Goal: Task Accomplishment & Management: Manage account settings

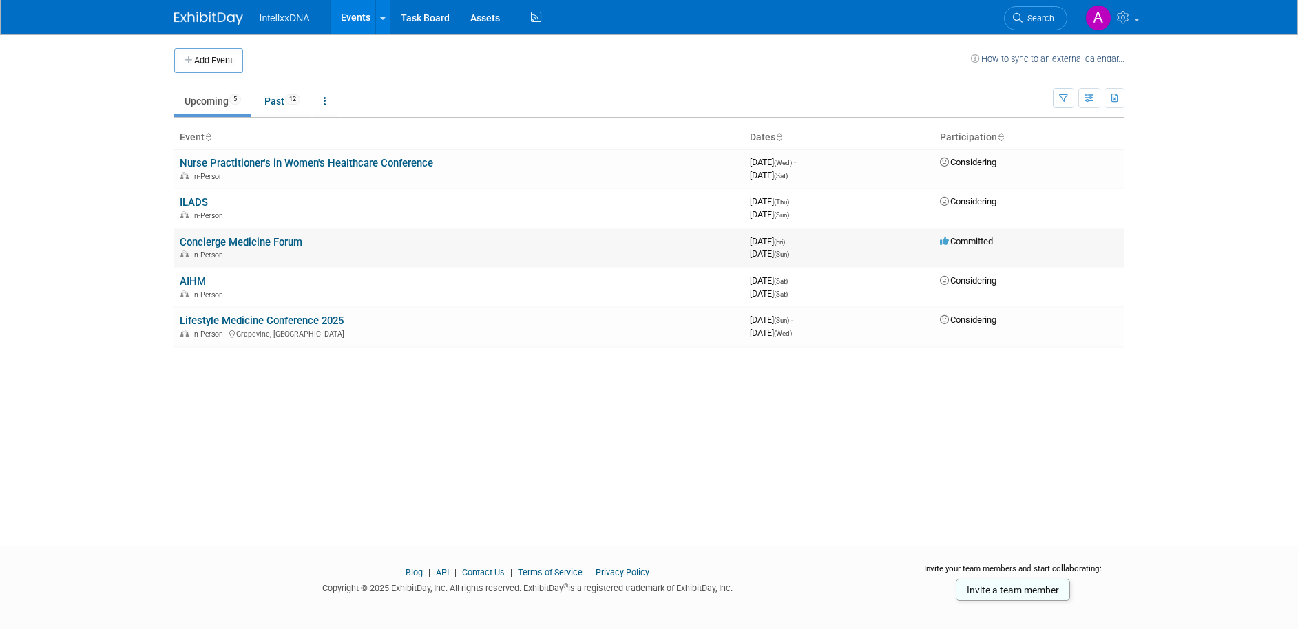
click at [265, 243] on link "Concierge Medicine Forum" at bounding box center [241, 242] width 123 height 12
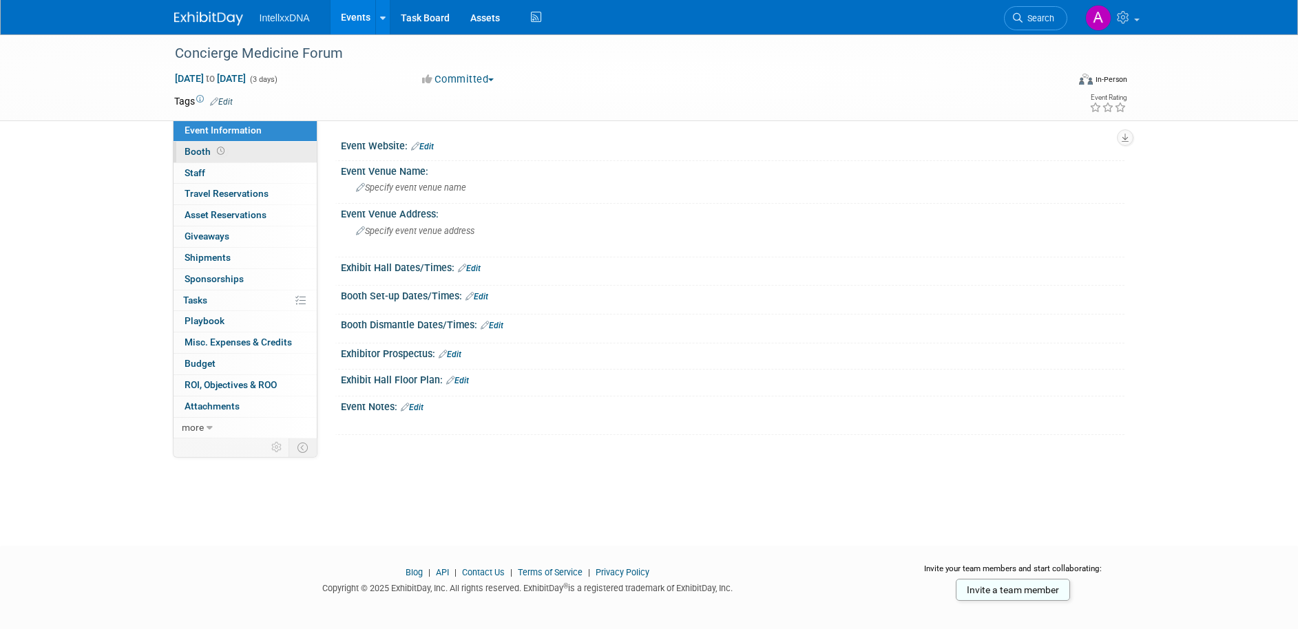
click at [253, 153] on link "Booth" at bounding box center [245, 152] width 143 height 21
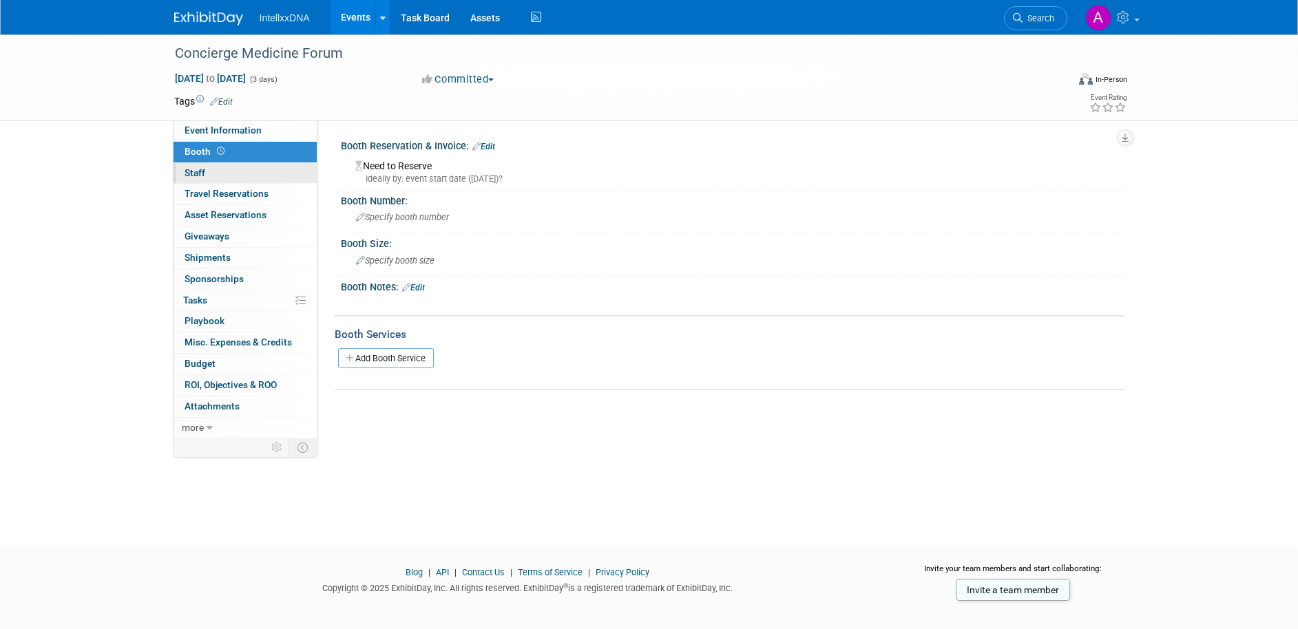
click at [228, 179] on link "0 Staff 0" at bounding box center [245, 173] width 143 height 21
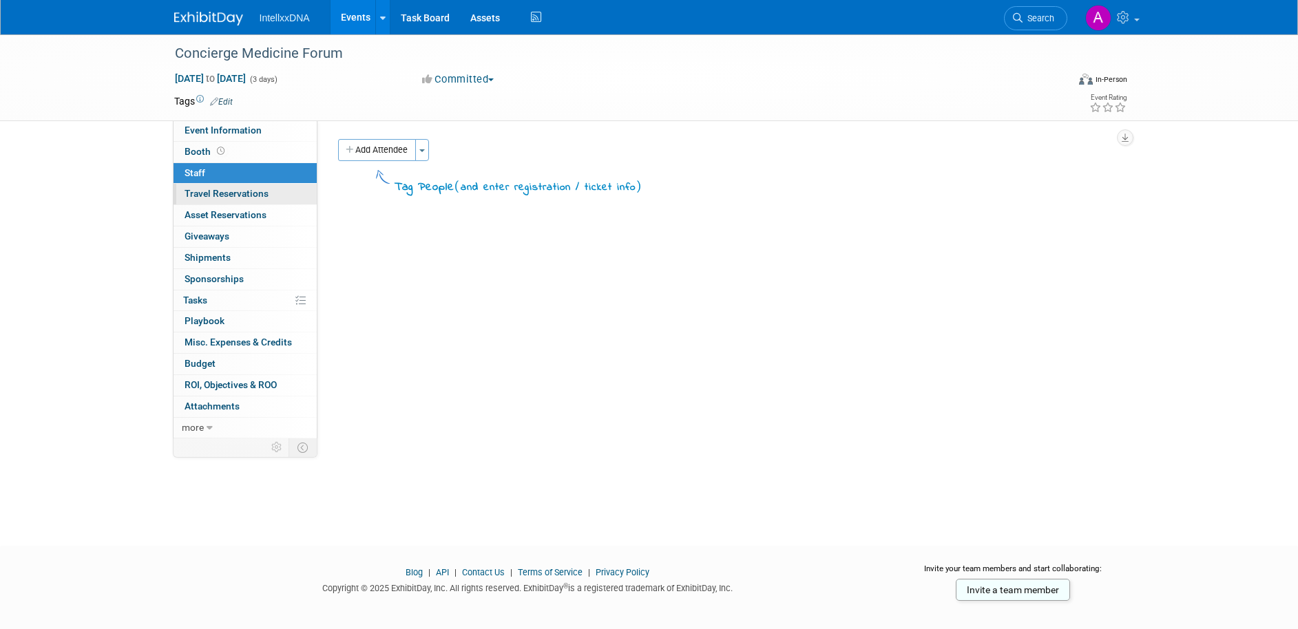
click at [258, 202] on link "0 Travel Reservations 0" at bounding box center [245, 194] width 143 height 21
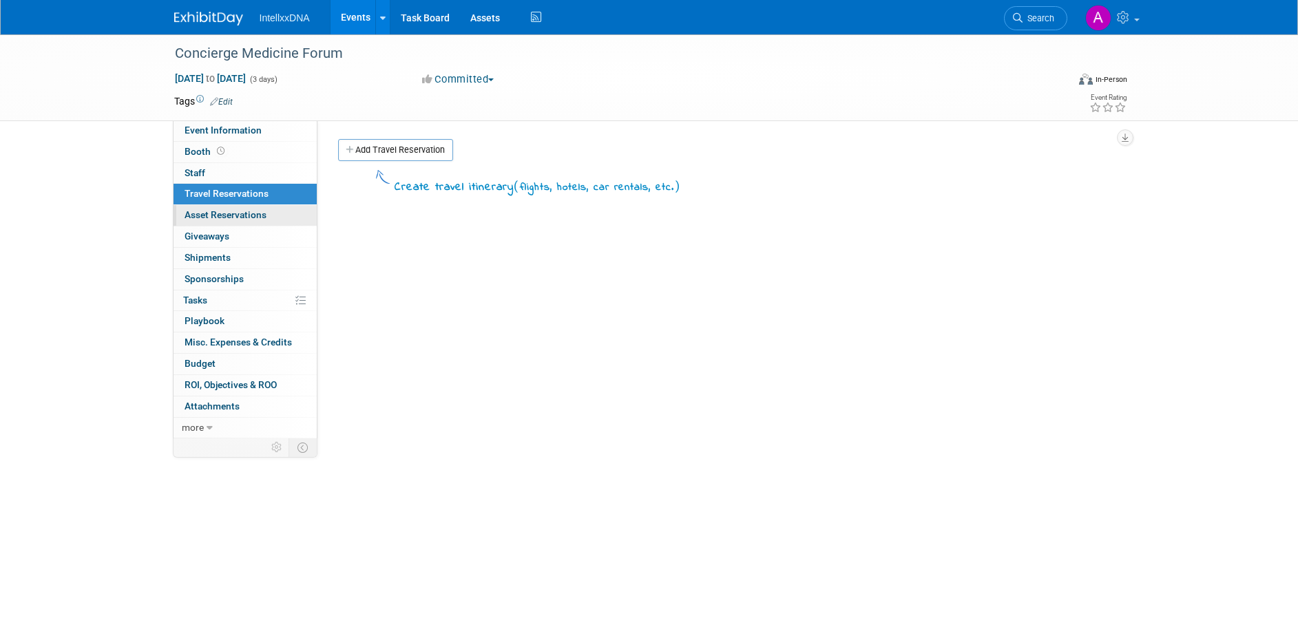
click at [251, 214] on span "Asset Reservations 0" at bounding box center [226, 214] width 82 height 11
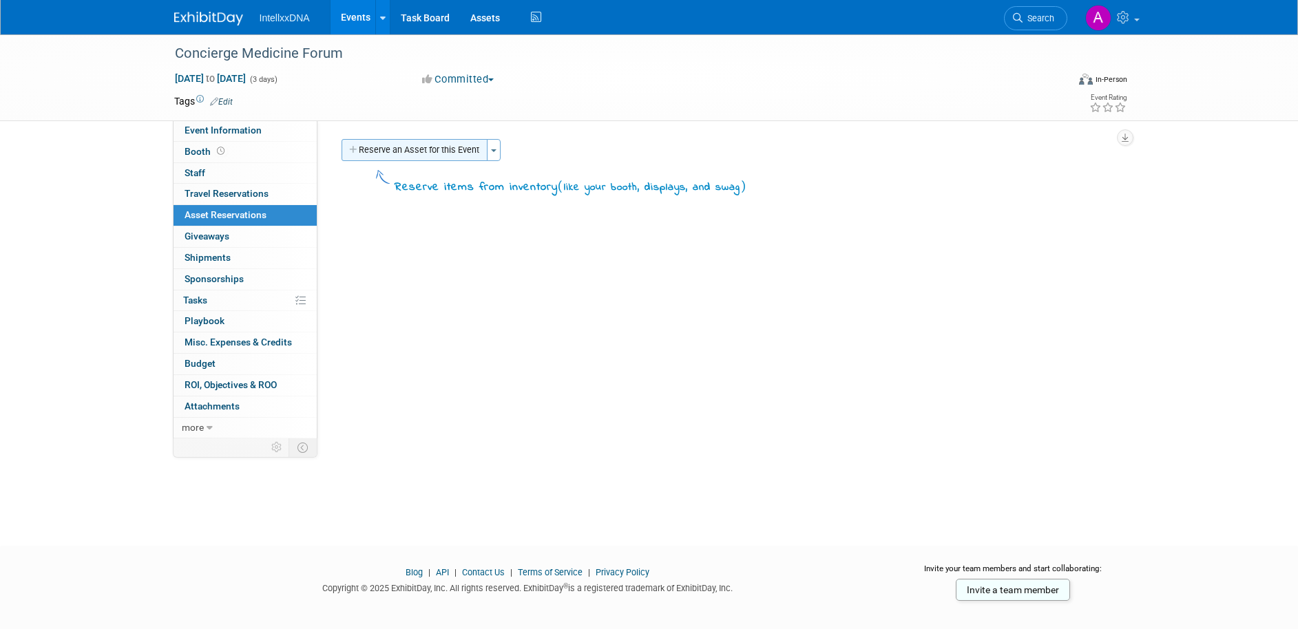
click at [430, 155] on button "Reserve an Asset for this Event" at bounding box center [415, 150] width 146 height 22
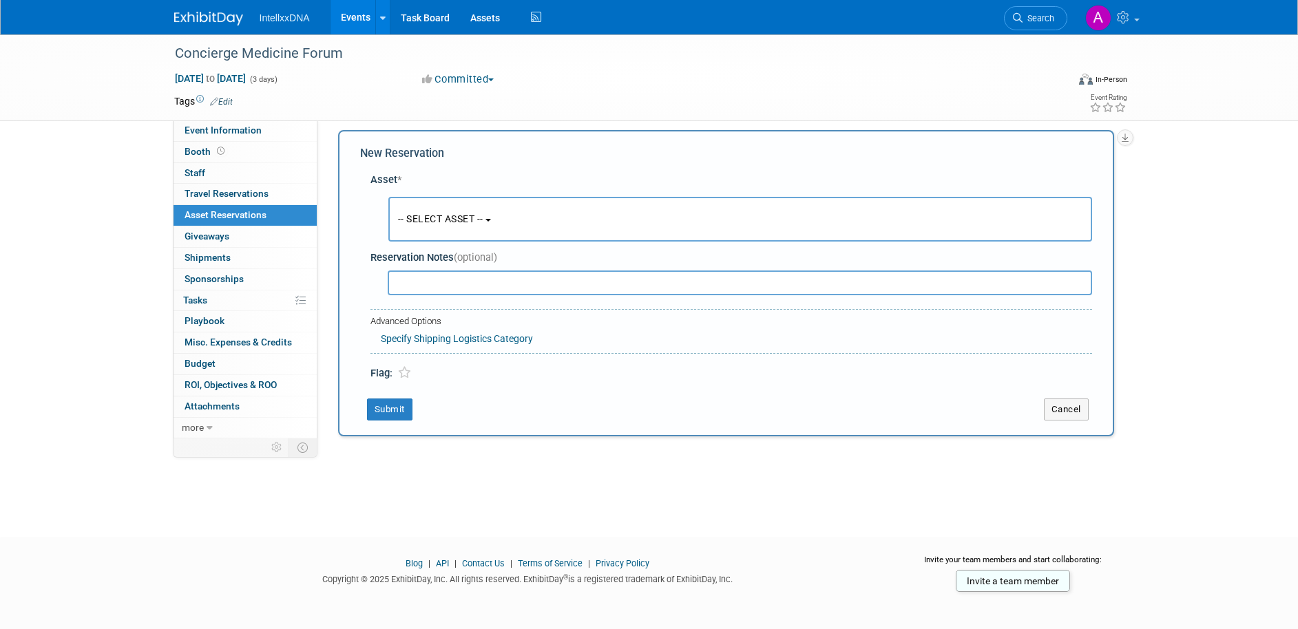
scroll to position [13, 0]
click at [452, 217] on span "-- SELECT ASSET --" at bounding box center [440, 214] width 85 height 11
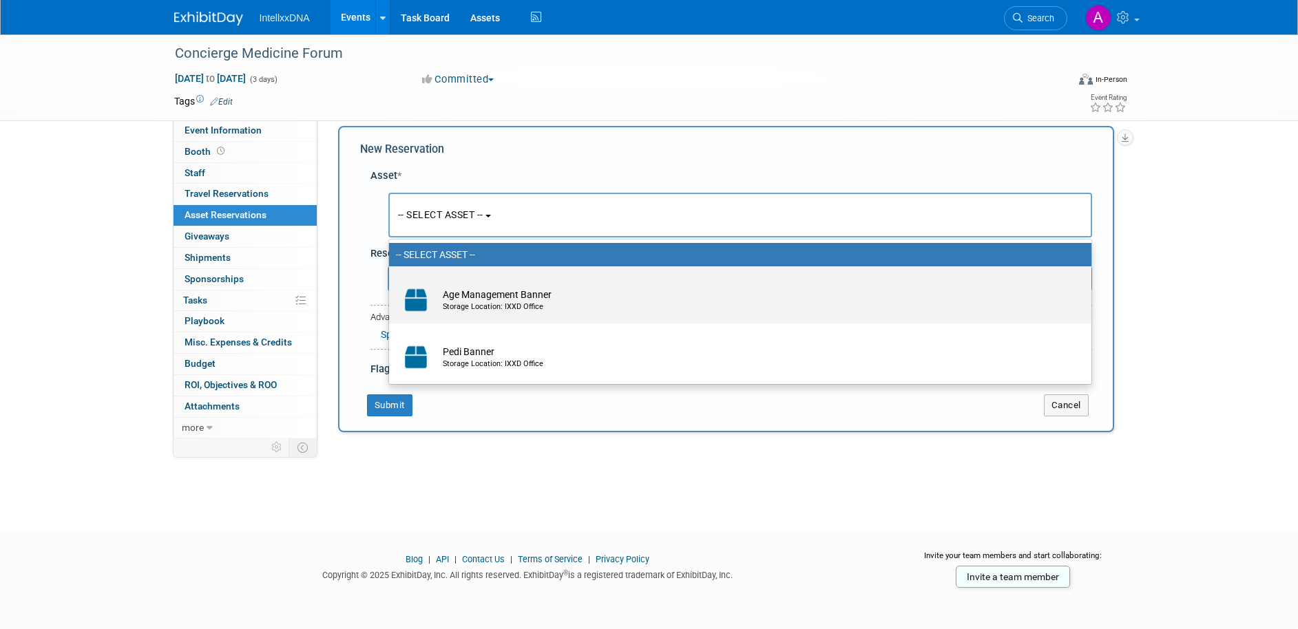
click at [476, 309] on div "Storage Location: IXXD Office" at bounding box center [753, 307] width 621 height 11
click at [391, 283] on input "Age Management Banner Storage Location: IXXD Office" at bounding box center [386, 278] width 9 height 9
select select "10721910"
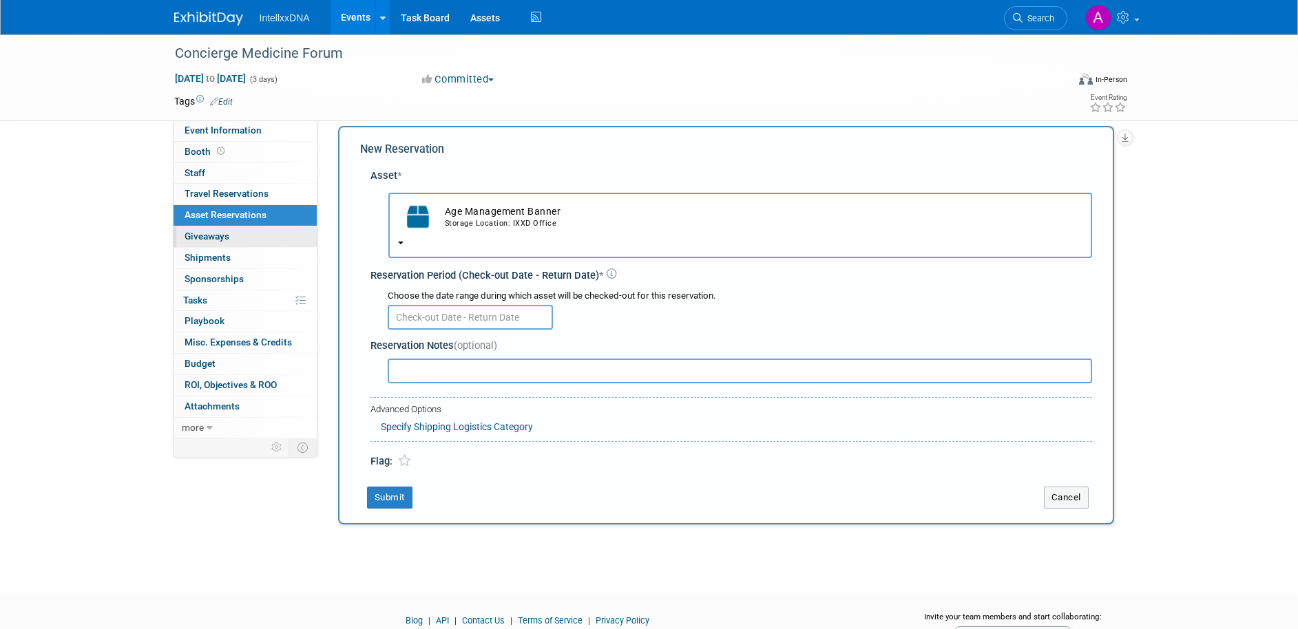
click at [220, 238] on span "Giveaways 0" at bounding box center [207, 236] width 45 height 11
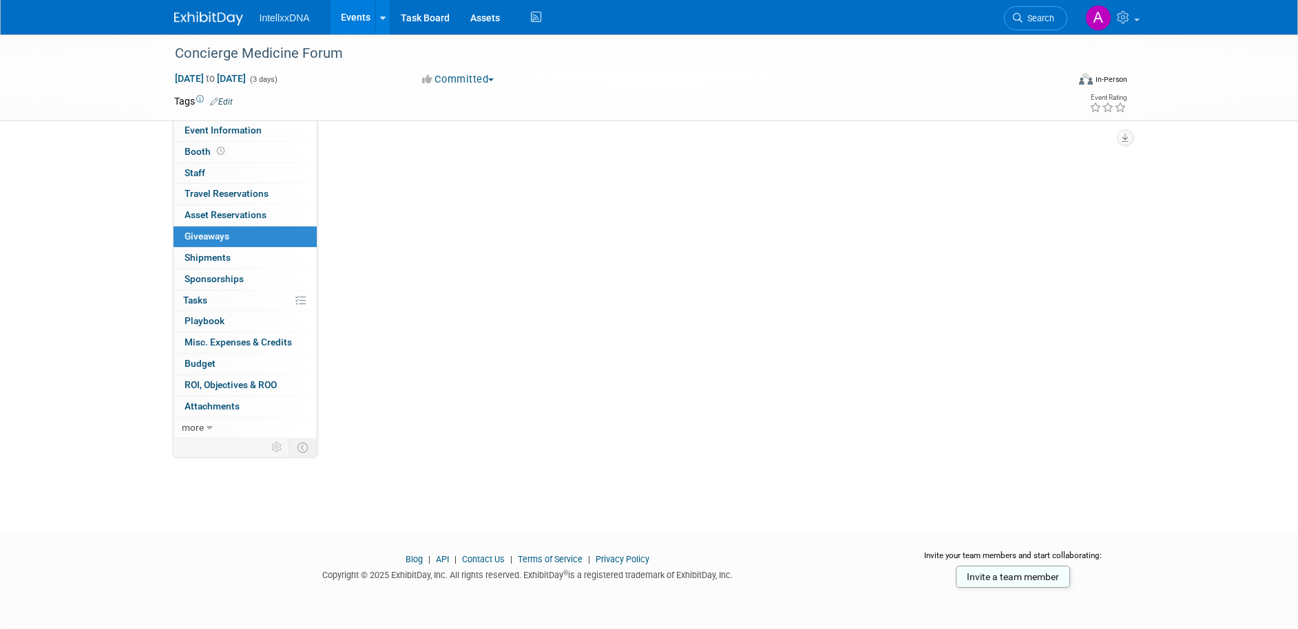
scroll to position [0, 0]
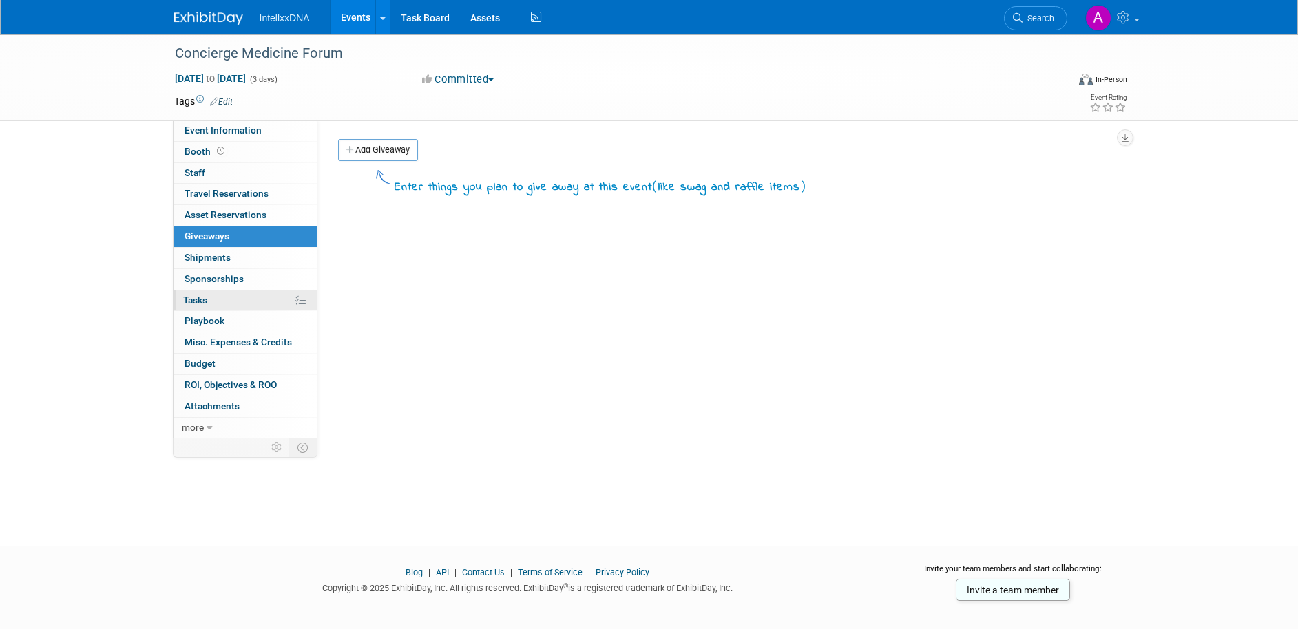
click at [228, 299] on link "0% Tasks 0%" at bounding box center [245, 301] width 143 height 21
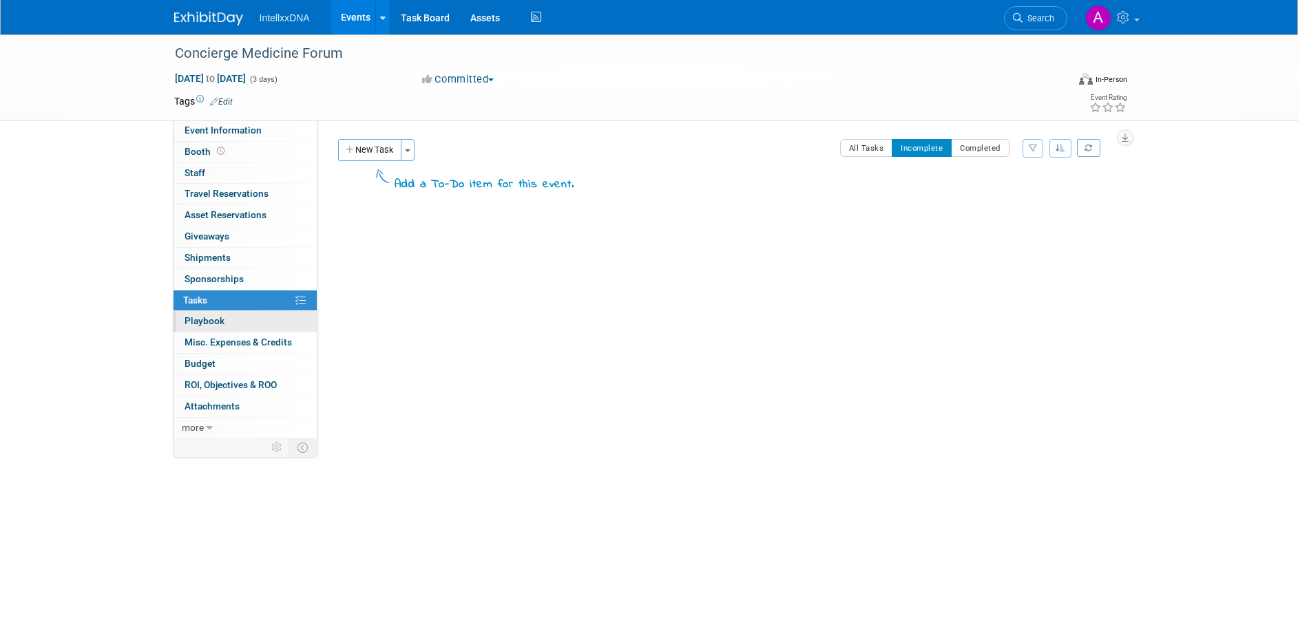
click at [243, 322] on link "0 Playbook 0" at bounding box center [245, 321] width 143 height 21
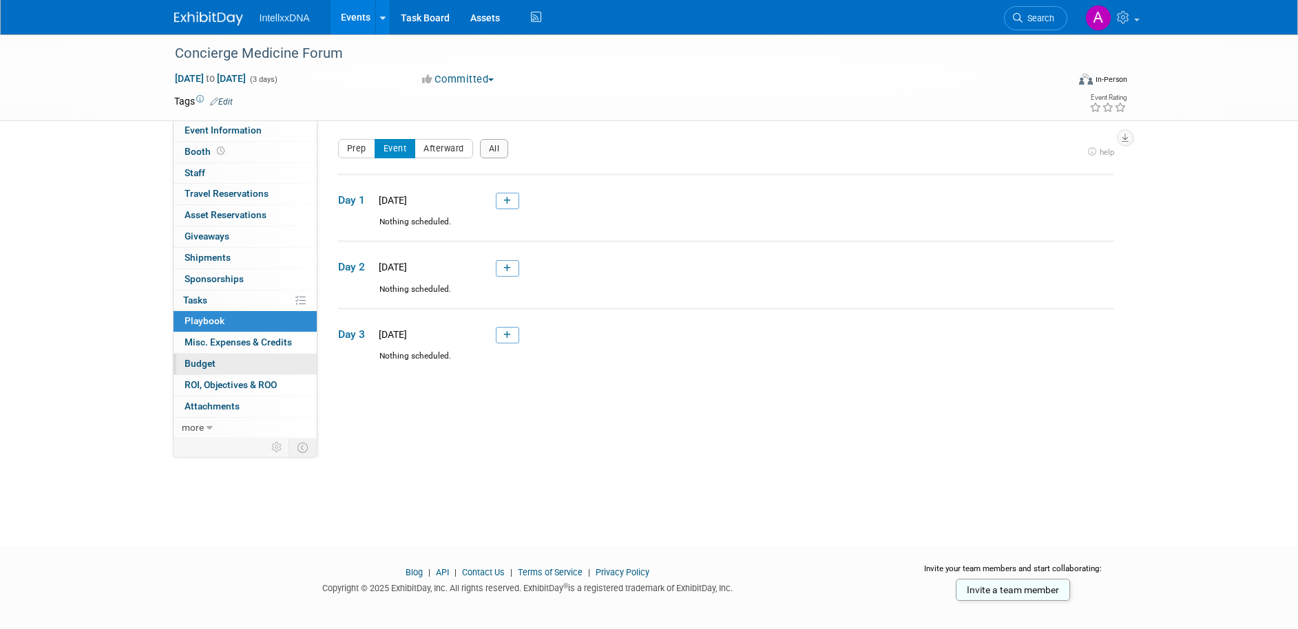
click at [251, 355] on link "Budget" at bounding box center [245, 364] width 143 height 21
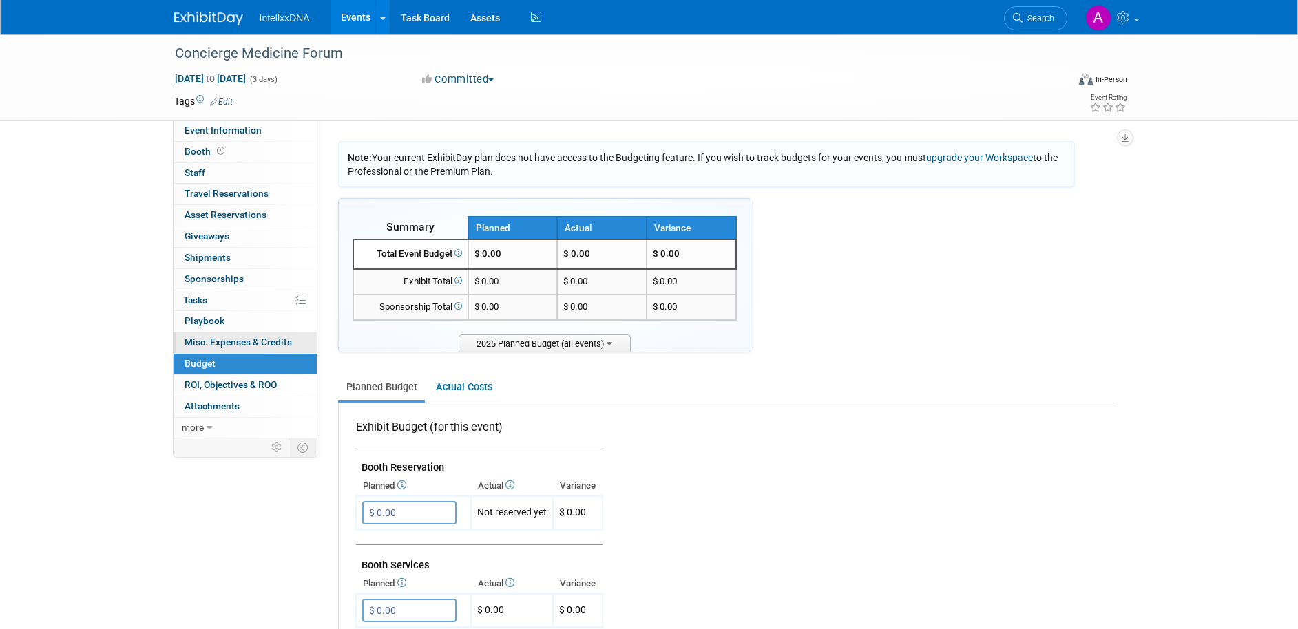
click at [255, 344] on span "Misc. Expenses & Credits 0" at bounding box center [238, 342] width 107 height 11
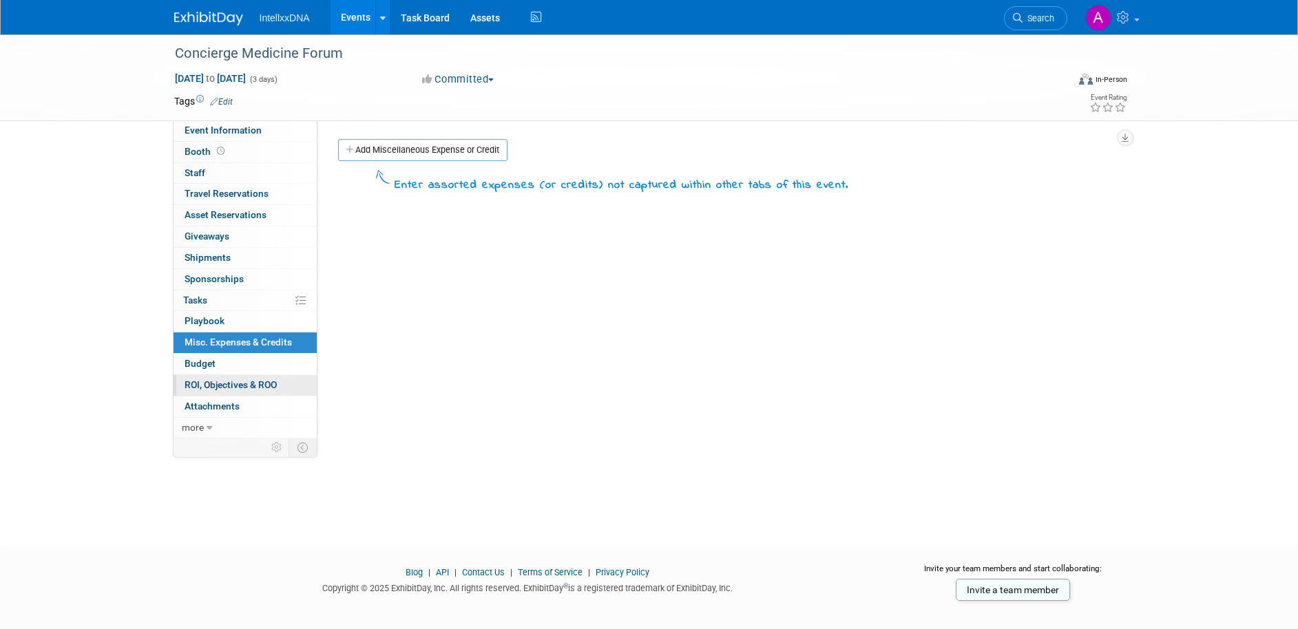
click at [240, 381] on span "ROI, Objectives & ROO 0" at bounding box center [231, 384] width 92 height 11
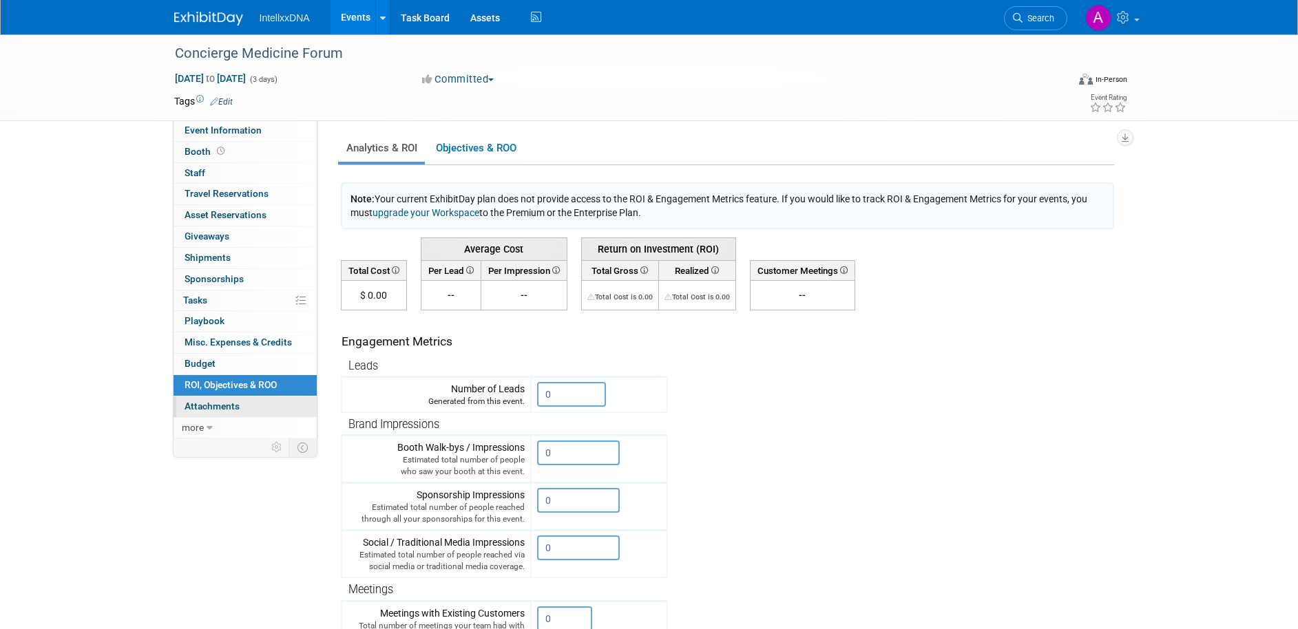
click at [226, 407] on span "Attachments 0" at bounding box center [212, 406] width 55 height 11
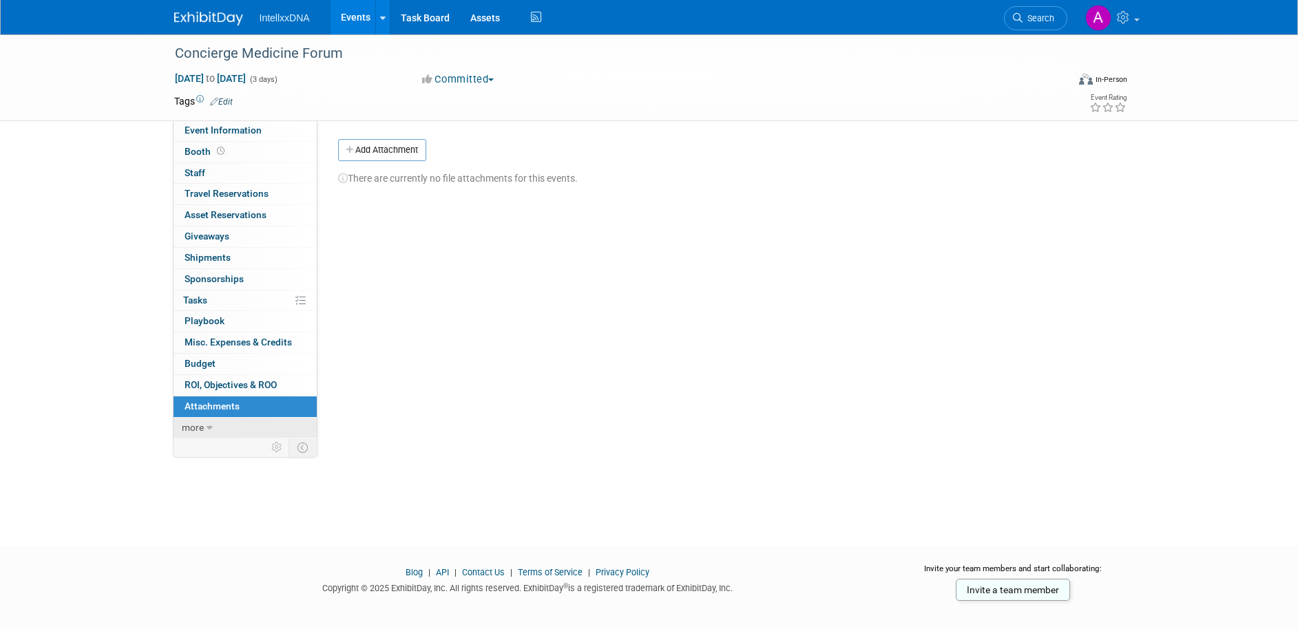
click at [199, 430] on span "more" at bounding box center [193, 427] width 22 height 11
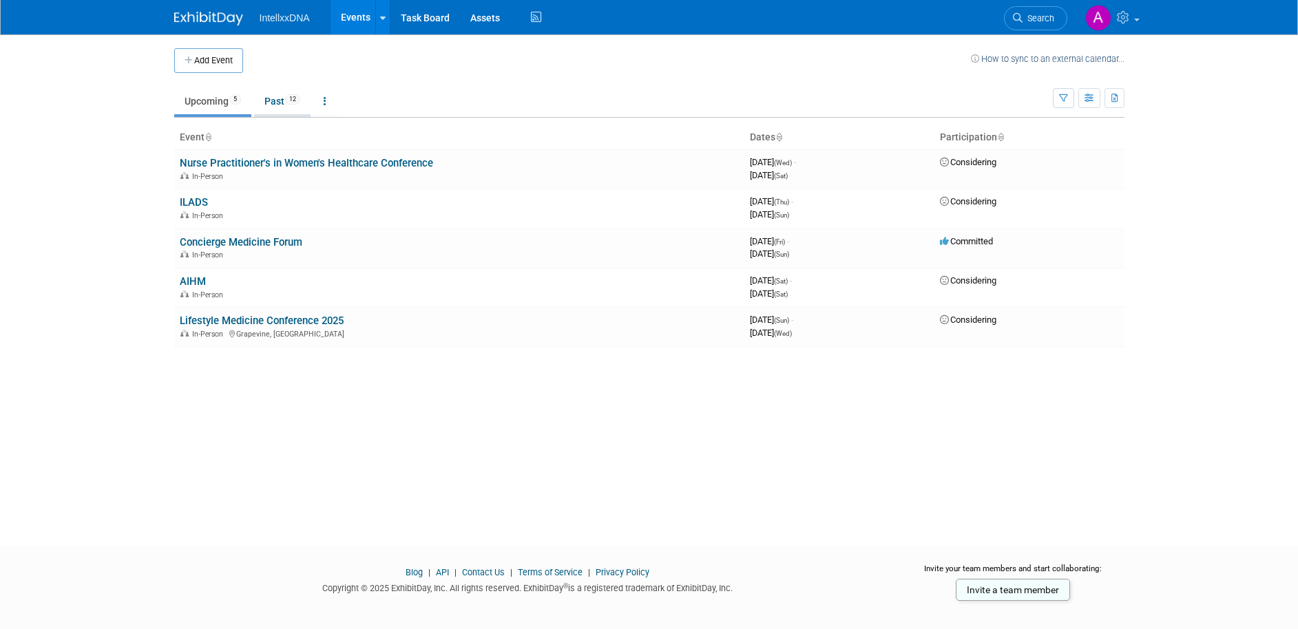
click at [275, 96] on link "Past 12" at bounding box center [282, 101] width 56 height 26
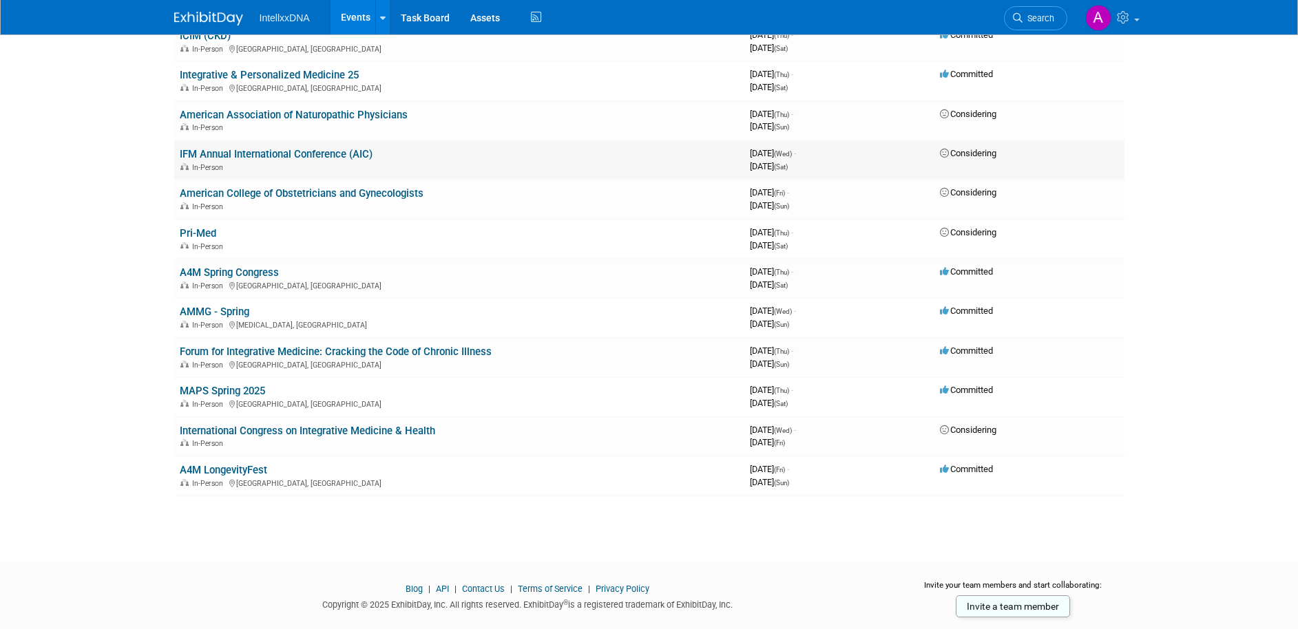
scroll to position [129, 0]
click at [216, 311] on link "AMMG - Spring" at bounding box center [215, 310] width 70 height 12
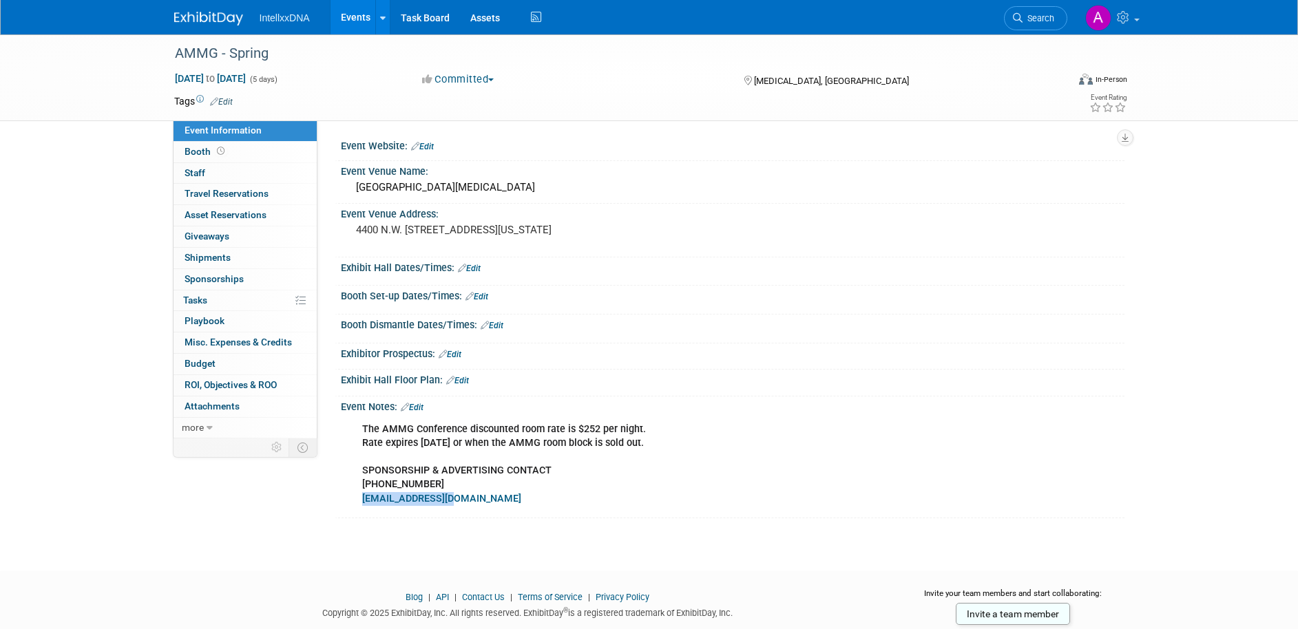
drag, startPoint x: 469, startPoint y: 501, endPoint x: 356, endPoint y: 501, distance: 112.9
click at [356, 501] on div "The AMMG Conference discounted room rate is $252 per night. Rate expires March …" at bounding box center [663, 464] width 620 height 96
click at [415, 472] on b "SPONSORSHIP & ADVERTISING CONTACT" at bounding box center [456, 471] width 189 height 12
click at [253, 211] on span "Asset Reservations 0" at bounding box center [226, 214] width 82 height 11
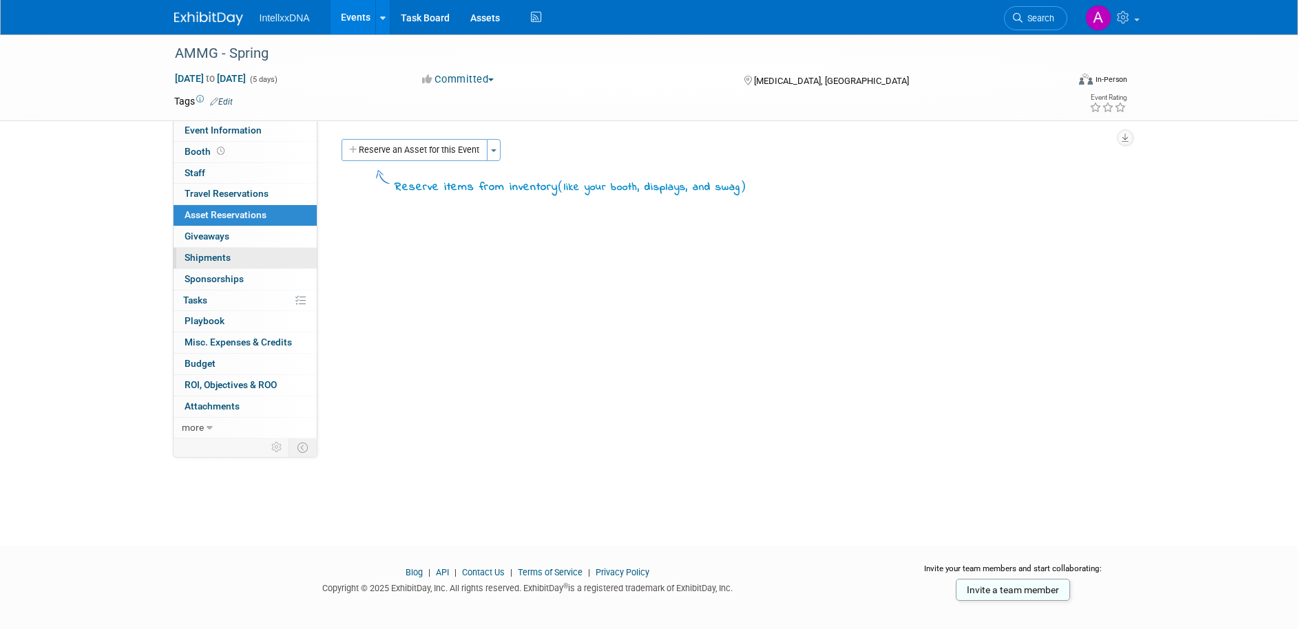
click at [249, 262] on link "0 Shipments 0" at bounding box center [245, 258] width 143 height 21
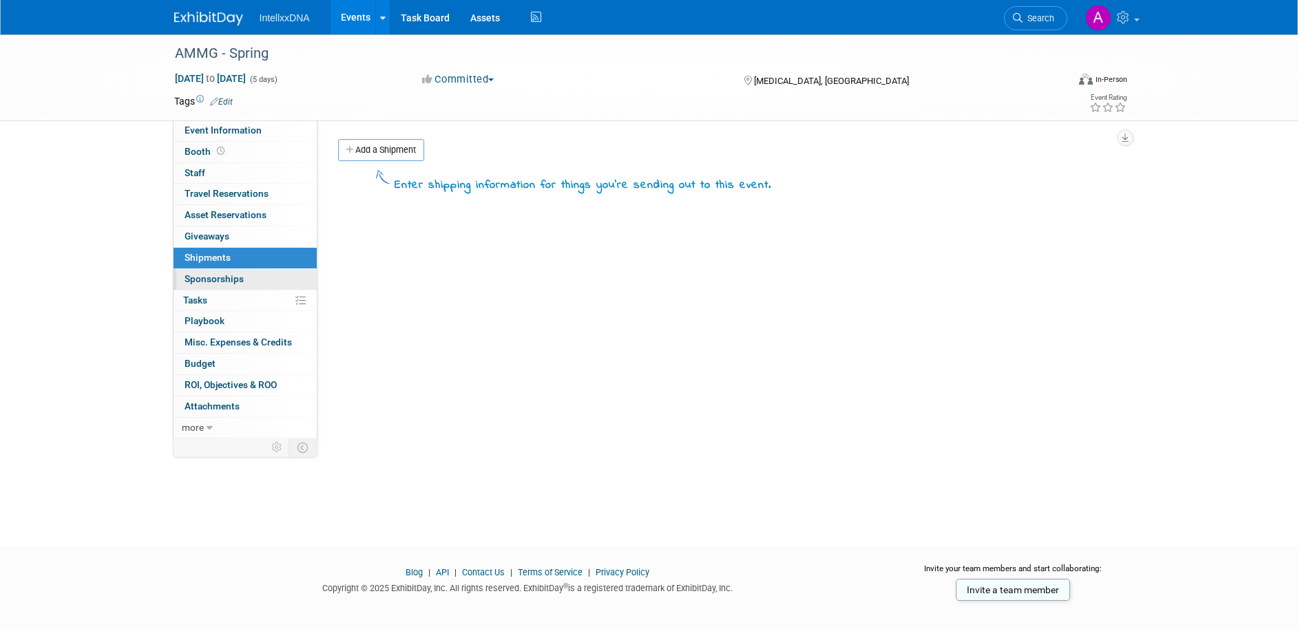
click at [250, 278] on link "0 Sponsorships 0" at bounding box center [245, 279] width 143 height 21
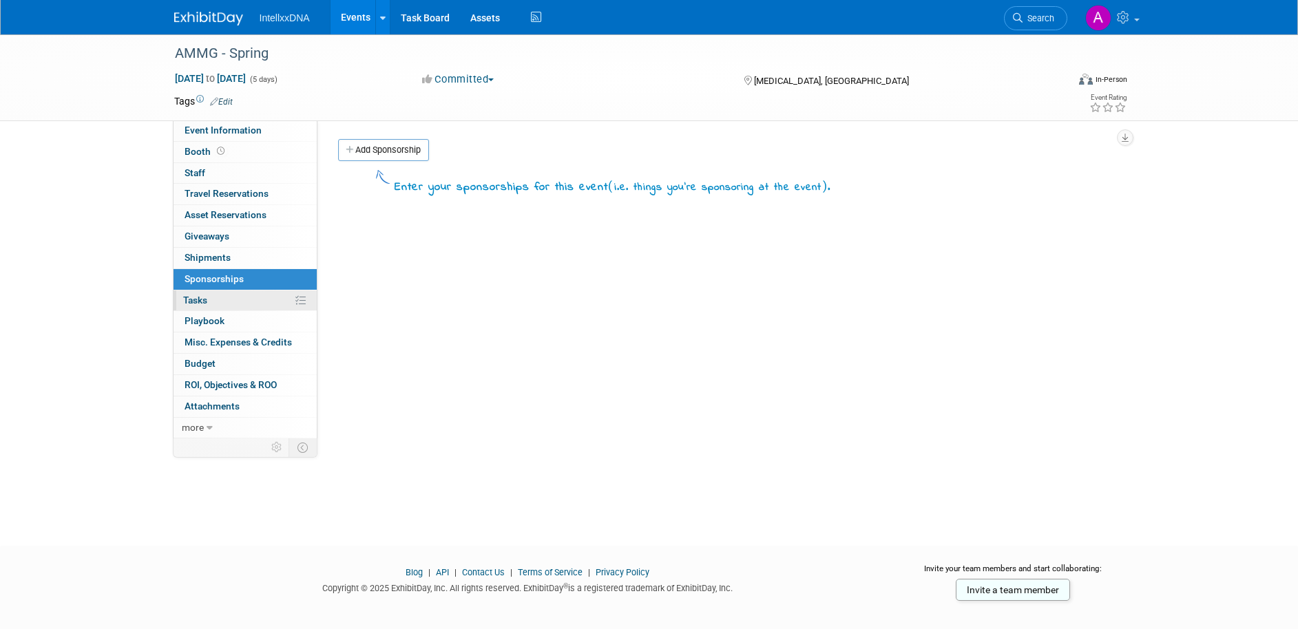
click at [251, 302] on link "0% Tasks 0%" at bounding box center [245, 301] width 143 height 21
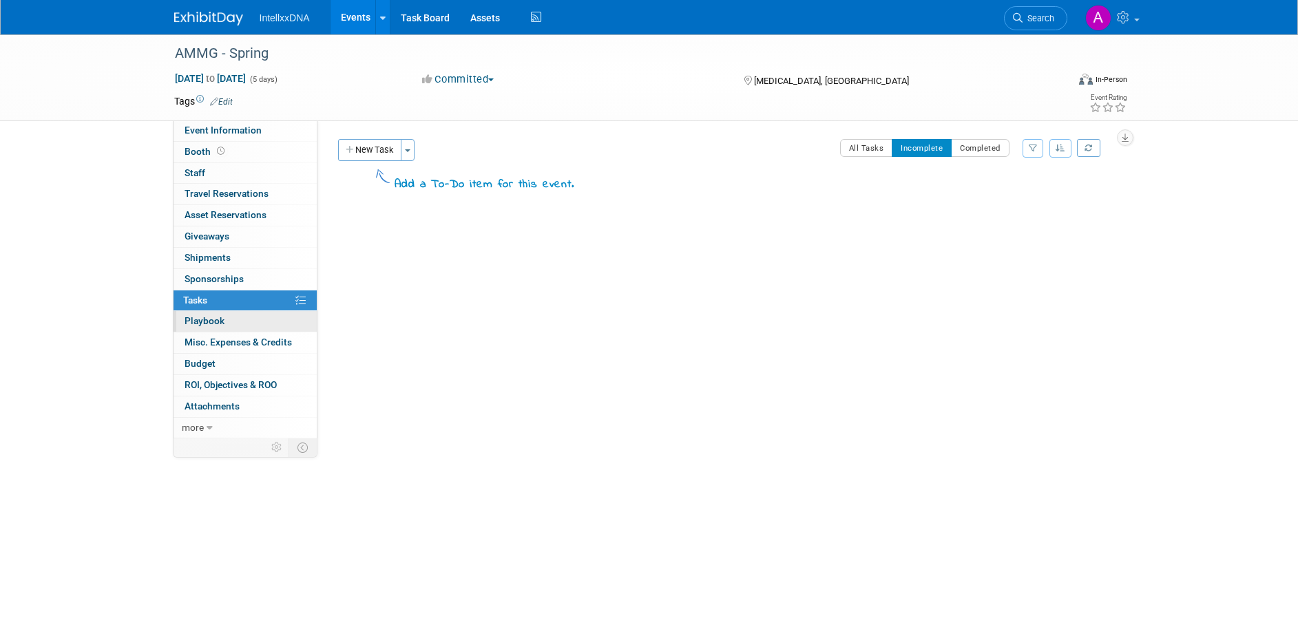
click at [256, 325] on link "0 Playbook 0" at bounding box center [245, 321] width 143 height 21
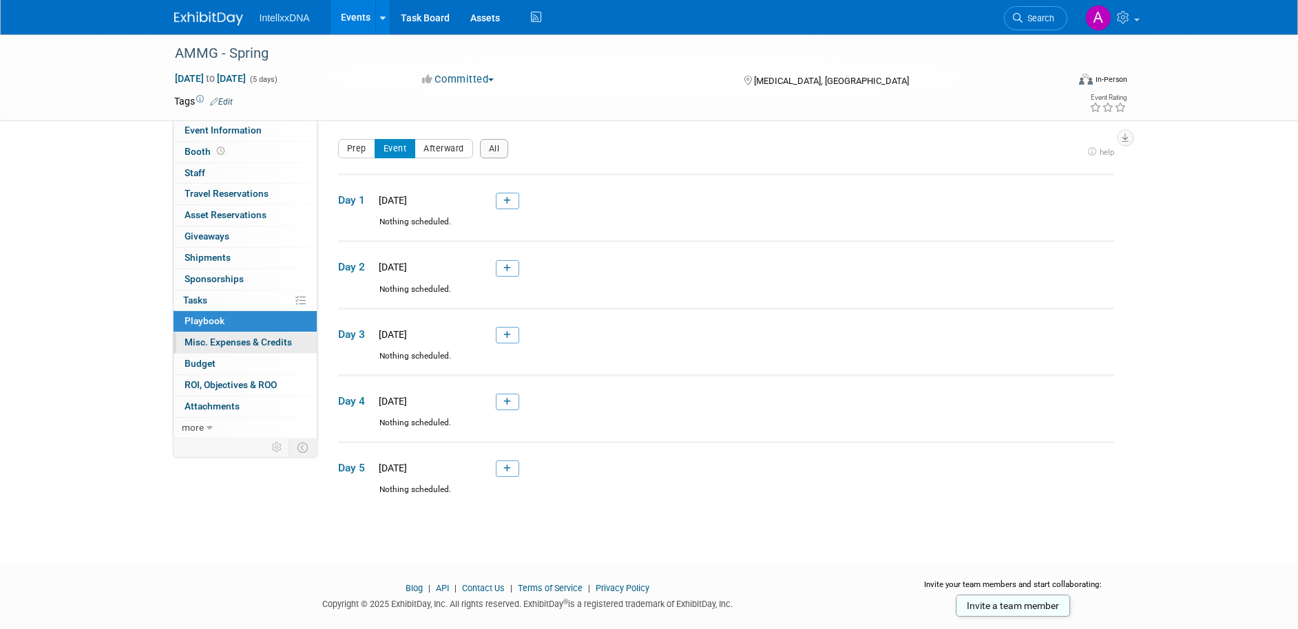
click at [264, 343] on span "Misc. Expenses & Credits 0" at bounding box center [238, 342] width 107 height 11
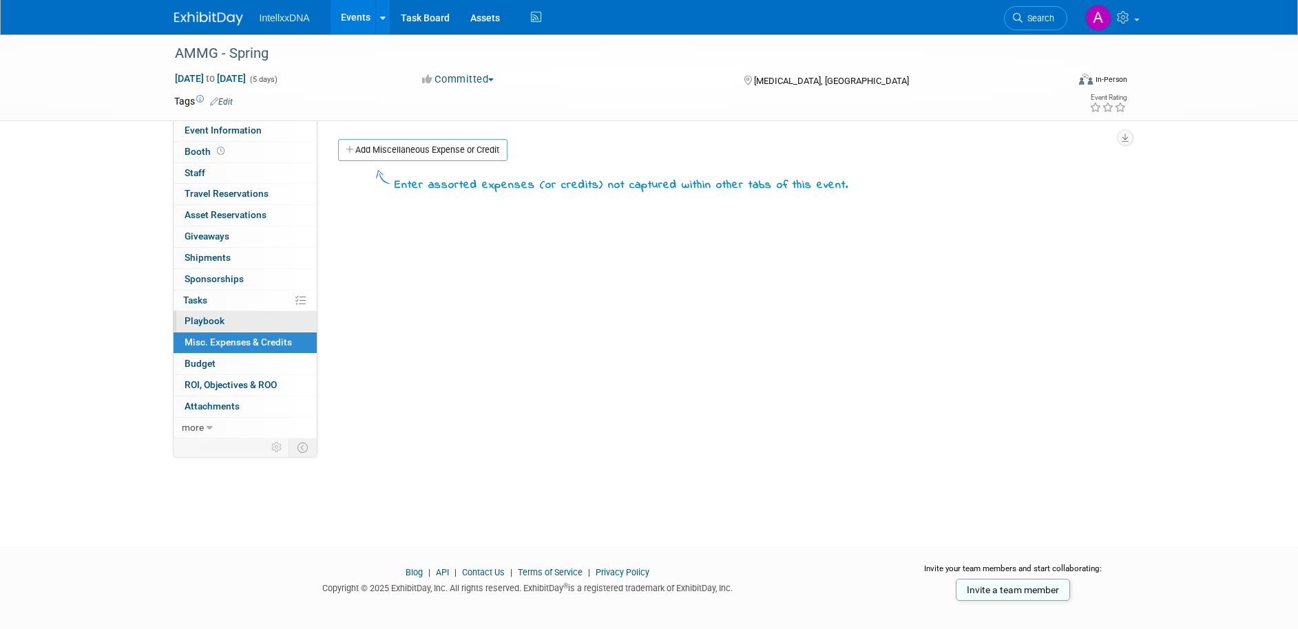
click at [259, 324] on link "0 Playbook 0" at bounding box center [245, 321] width 143 height 21
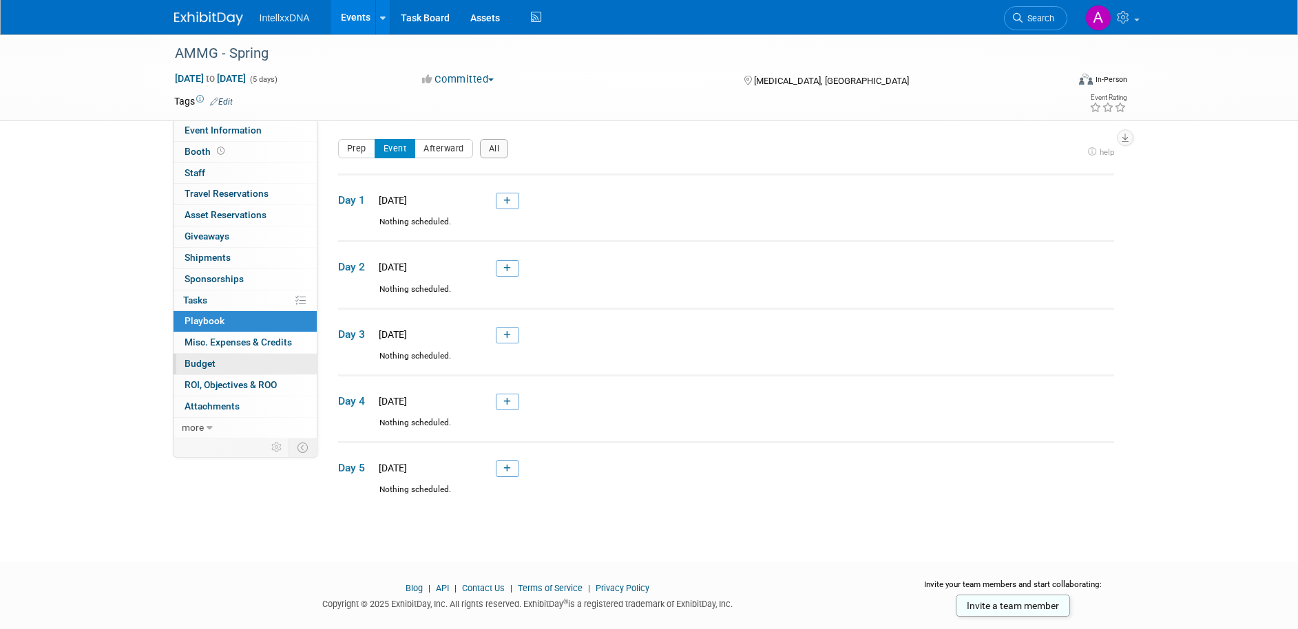
click at [242, 362] on link "Budget" at bounding box center [245, 364] width 143 height 21
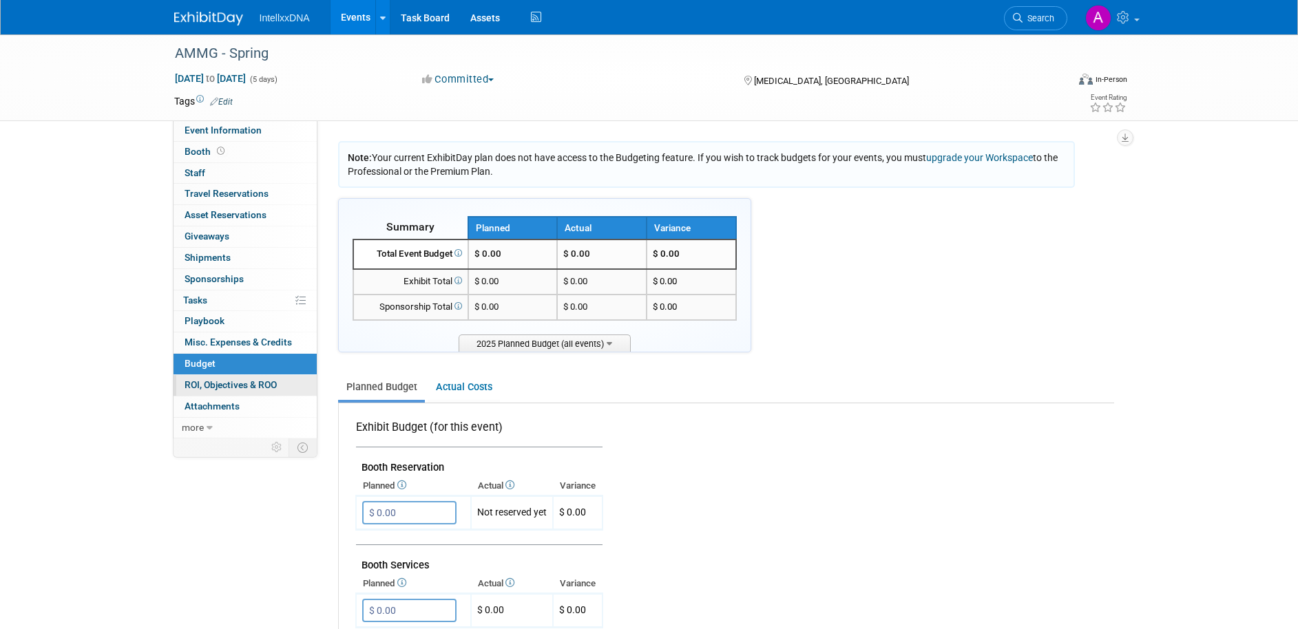
click at [246, 388] on span "ROI, Objectives & ROO 0" at bounding box center [231, 384] width 92 height 11
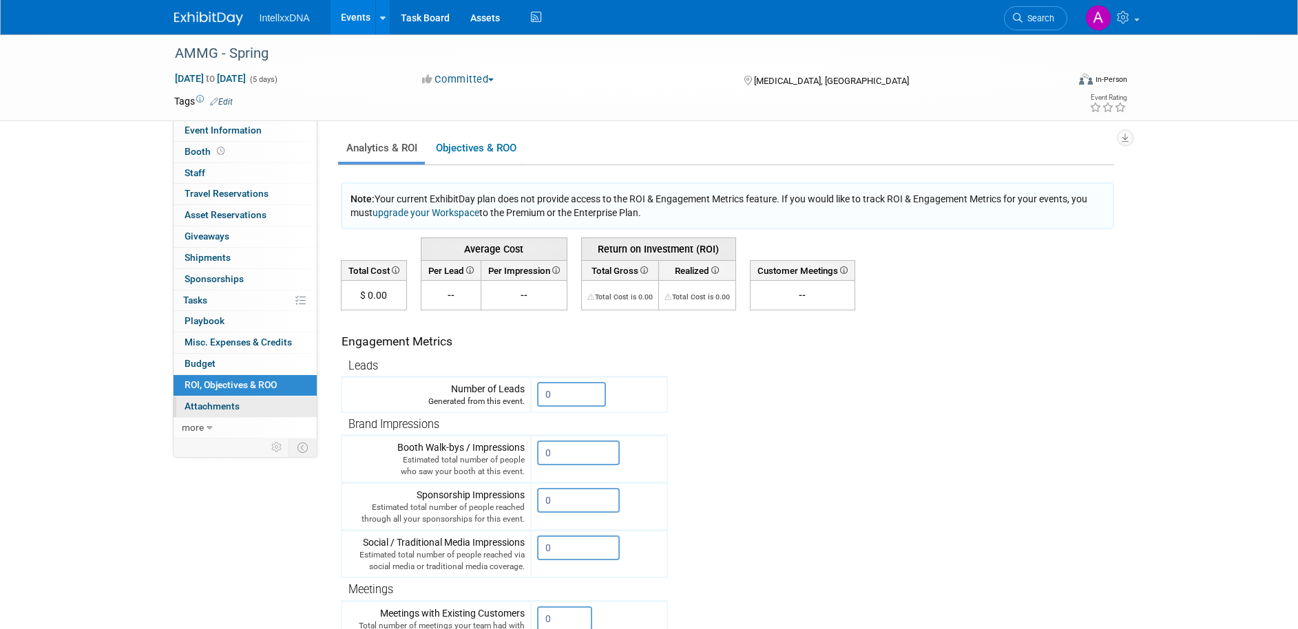
click at [241, 401] on link "0 Attachments 0" at bounding box center [245, 407] width 143 height 21
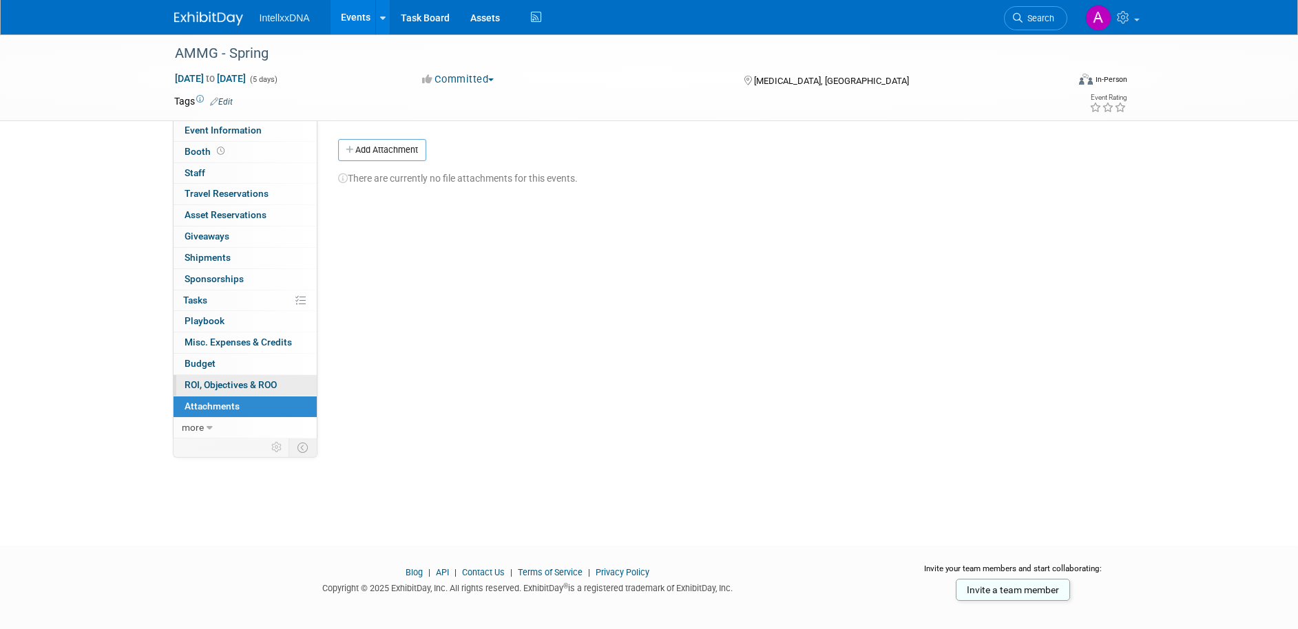
click at [242, 379] on span "ROI, Objectives & ROO 0" at bounding box center [231, 384] width 92 height 11
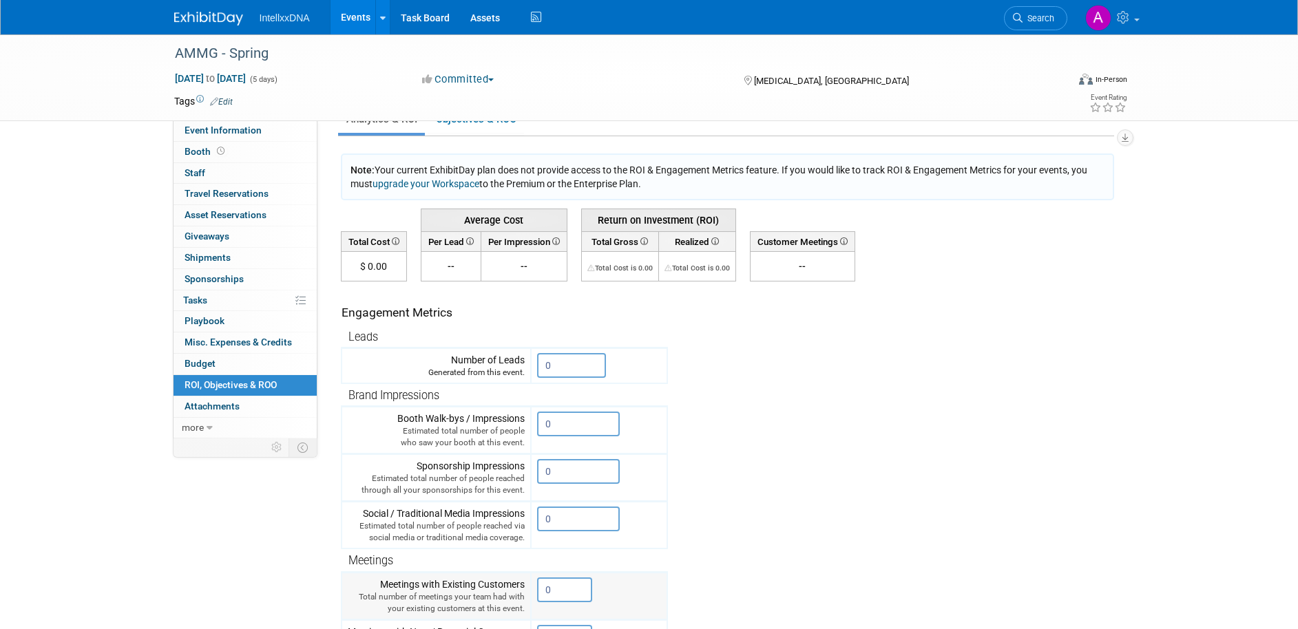
scroll to position [8, 0]
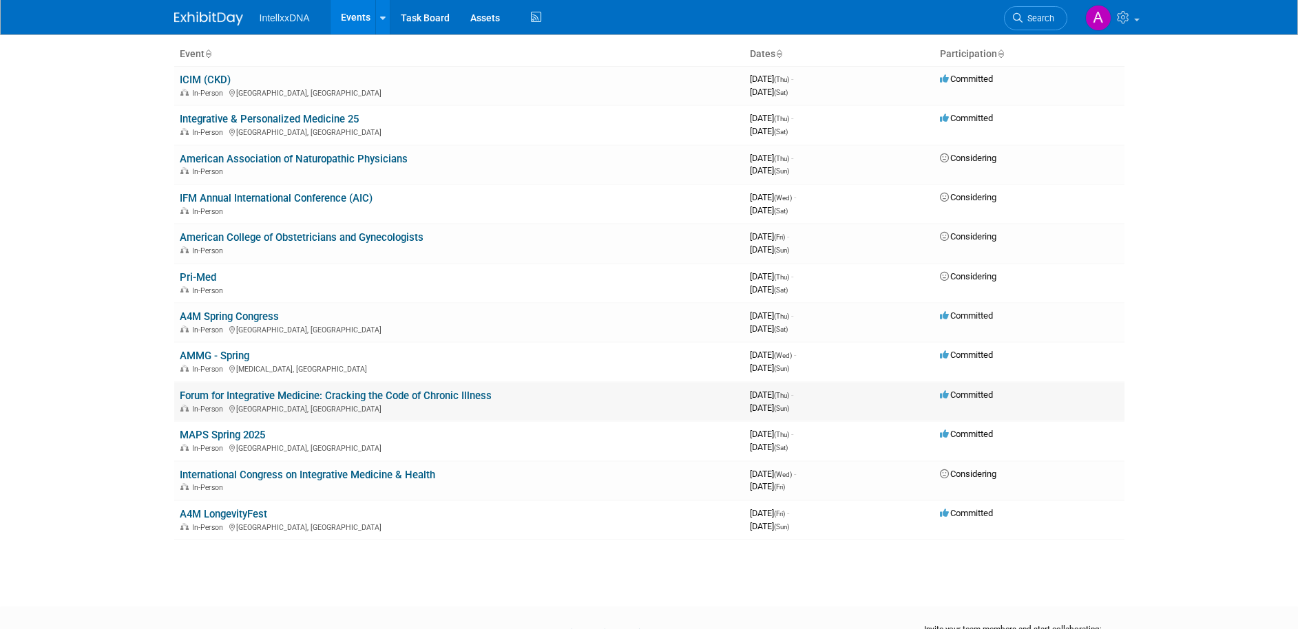
scroll to position [28, 0]
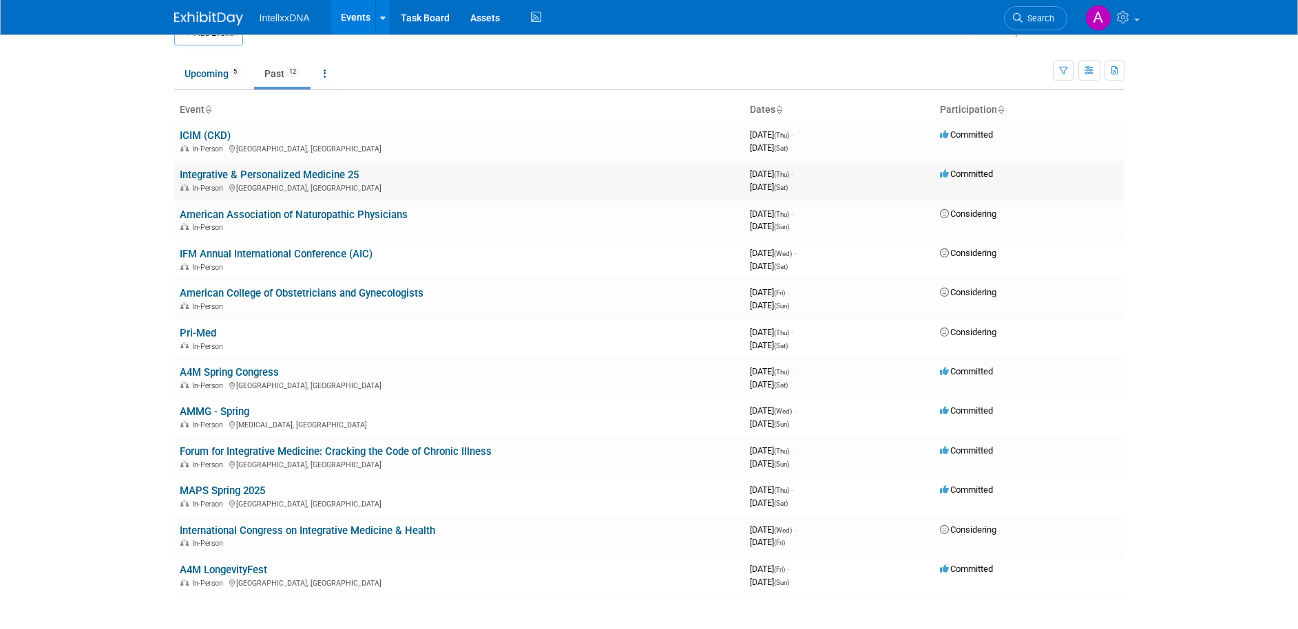
click at [292, 176] on link "Integrative & Personalized Medicine 25" at bounding box center [269, 175] width 179 height 12
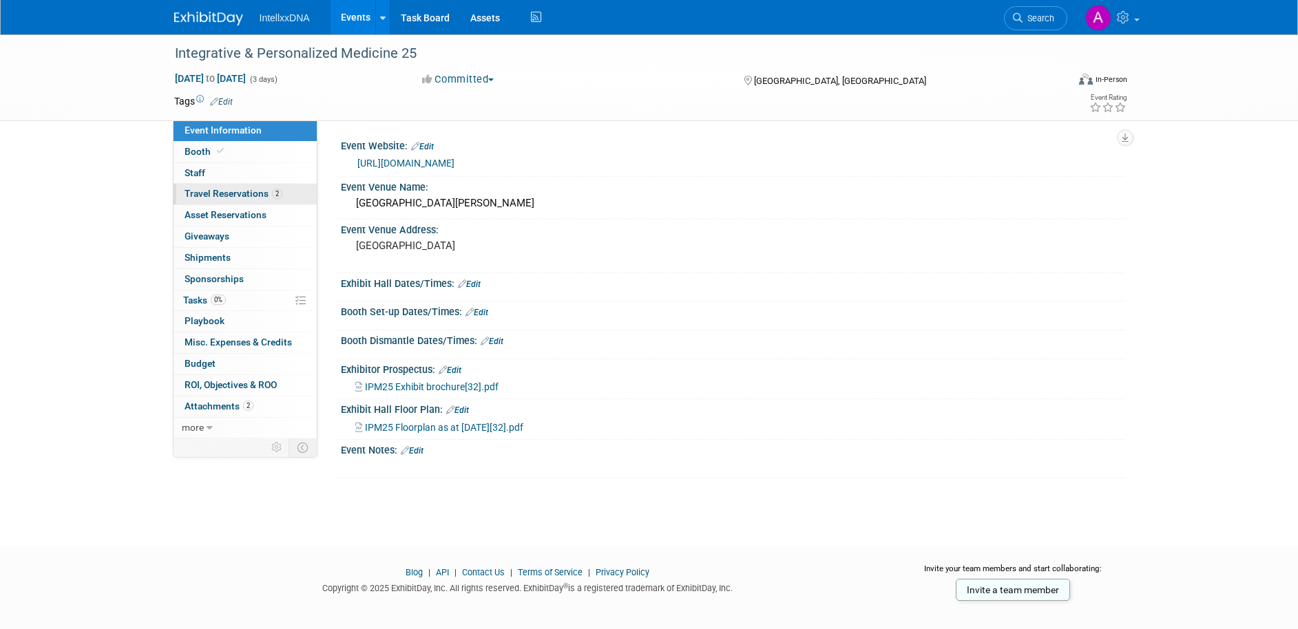
click at [236, 194] on span "Travel Reservations 2" at bounding box center [234, 193] width 98 height 11
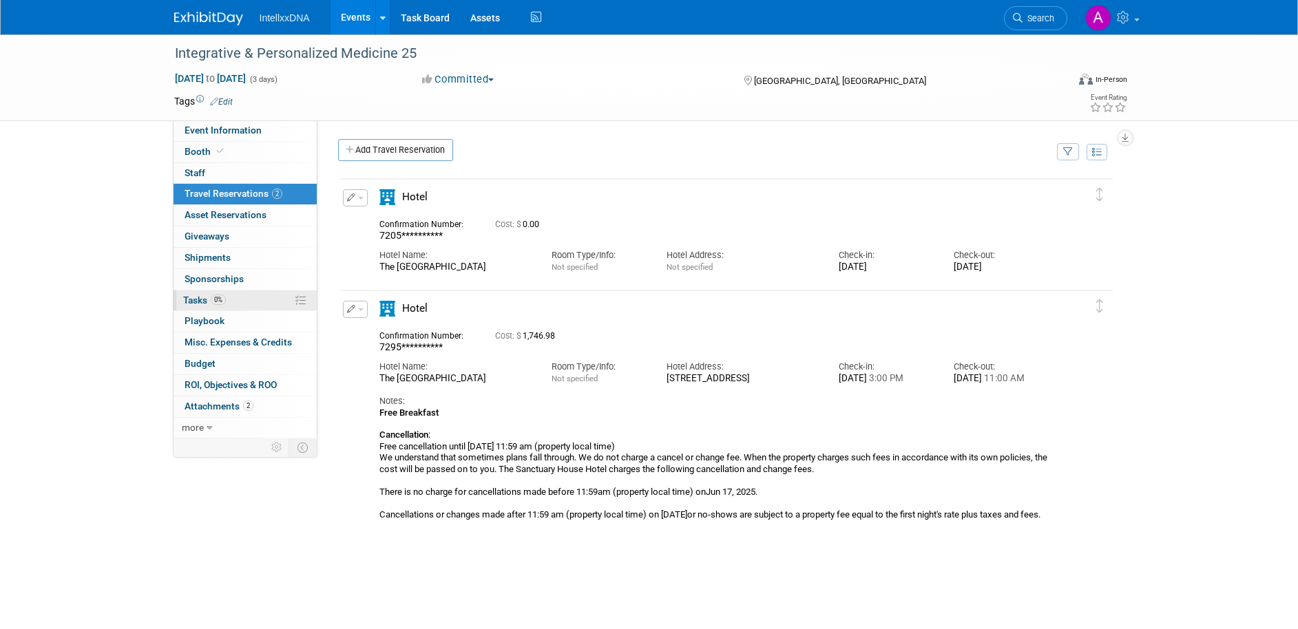
click at [249, 299] on link "0% Tasks 0%" at bounding box center [245, 301] width 143 height 21
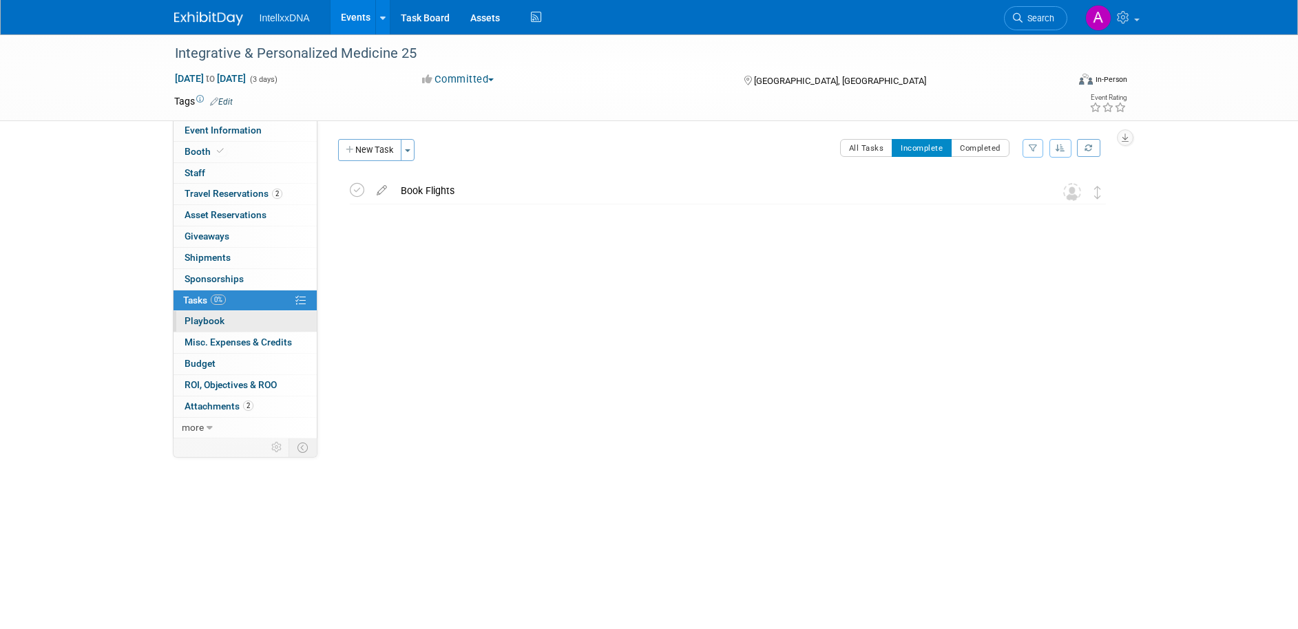
click at [246, 326] on link "0 Playbook 0" at bounding box center [245, 321] width 143 height 21
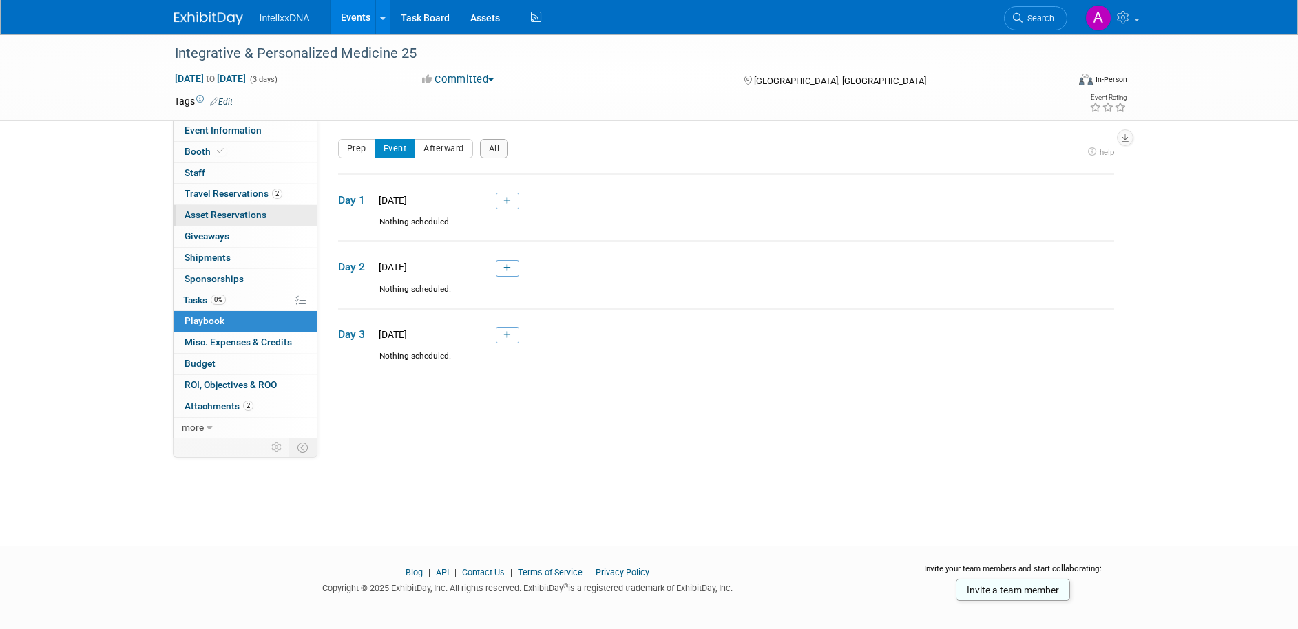
click at [245, 214] on span "Asset Reservations 0" at bounding box center [226, 214] width 82 height 11
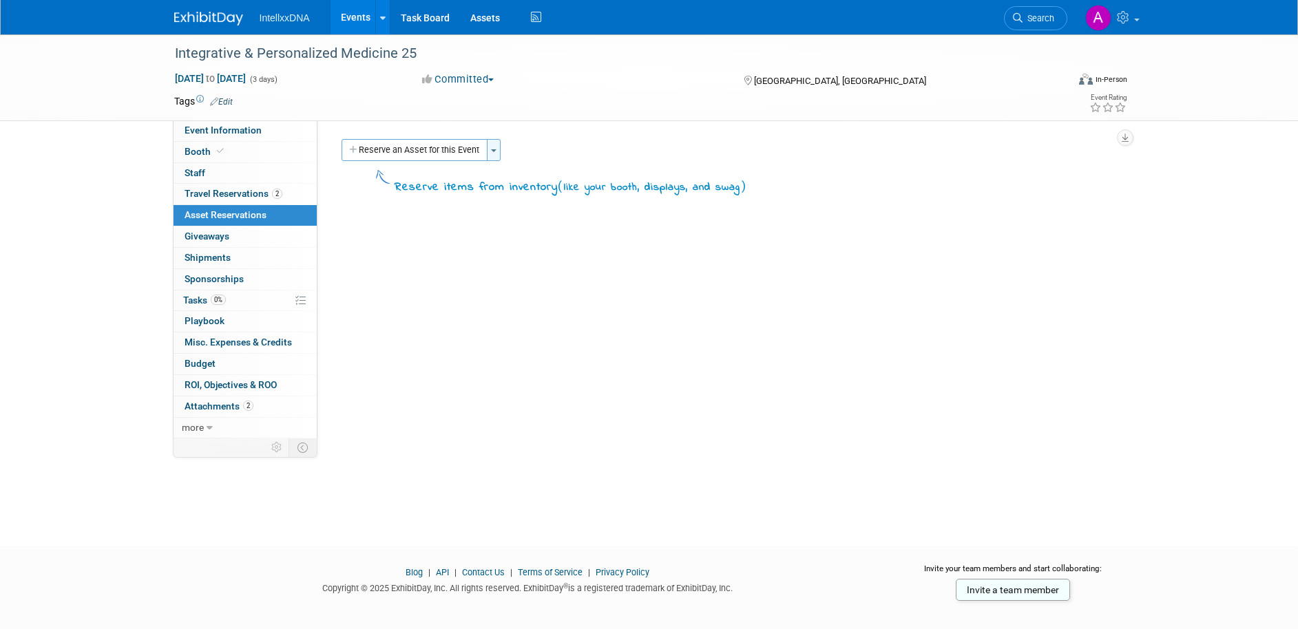
click at [494, 146] on button "Toggle Dropdown" at bounding box center [494, 150] width 14 height 22
click at [424, 194] on div "Reserve items from inventory ( like your booth, displays, and swag )" at bounding box center [571, 187] width 352 height 19
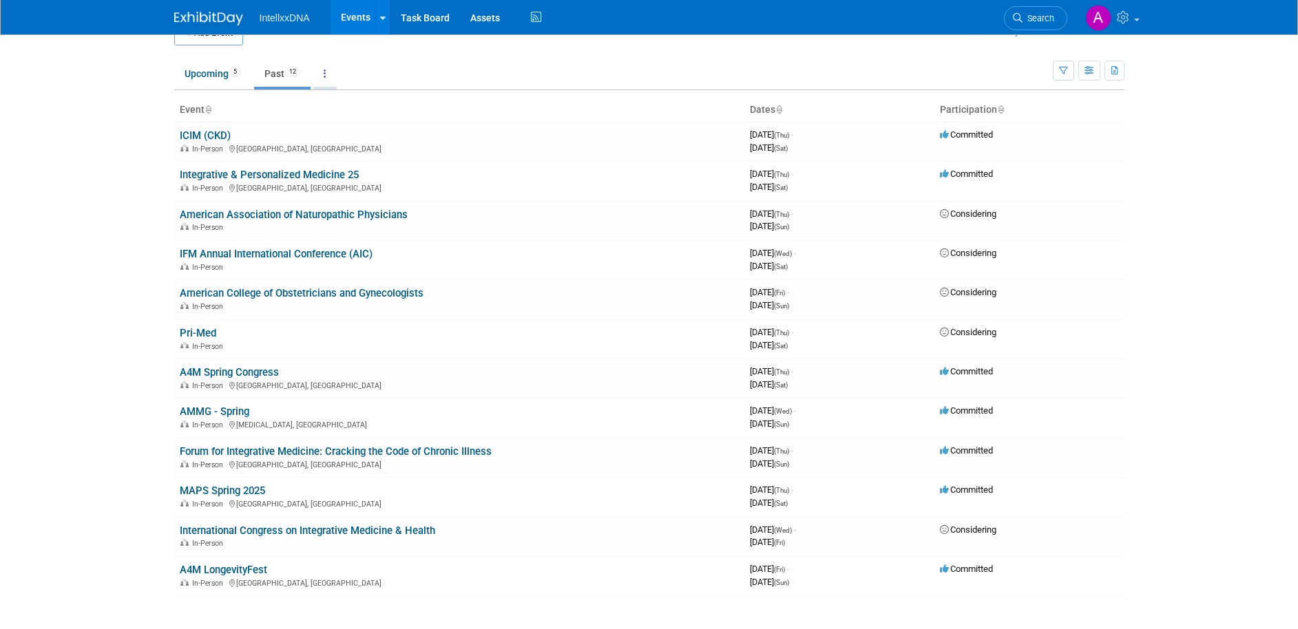
click at [330, 72] on link at bounding box center [324, 74] width 23 height 26
click at [489, 63] on ul "Upcoming 5 Past 12 All Events 17 Past and Upcoming Grouped Annually Events grou…" at bounding box center [613, 74] width 879 height 31
click at [490, 7] on link "Assets" at bounding box center [485, 17] width 50 height 34
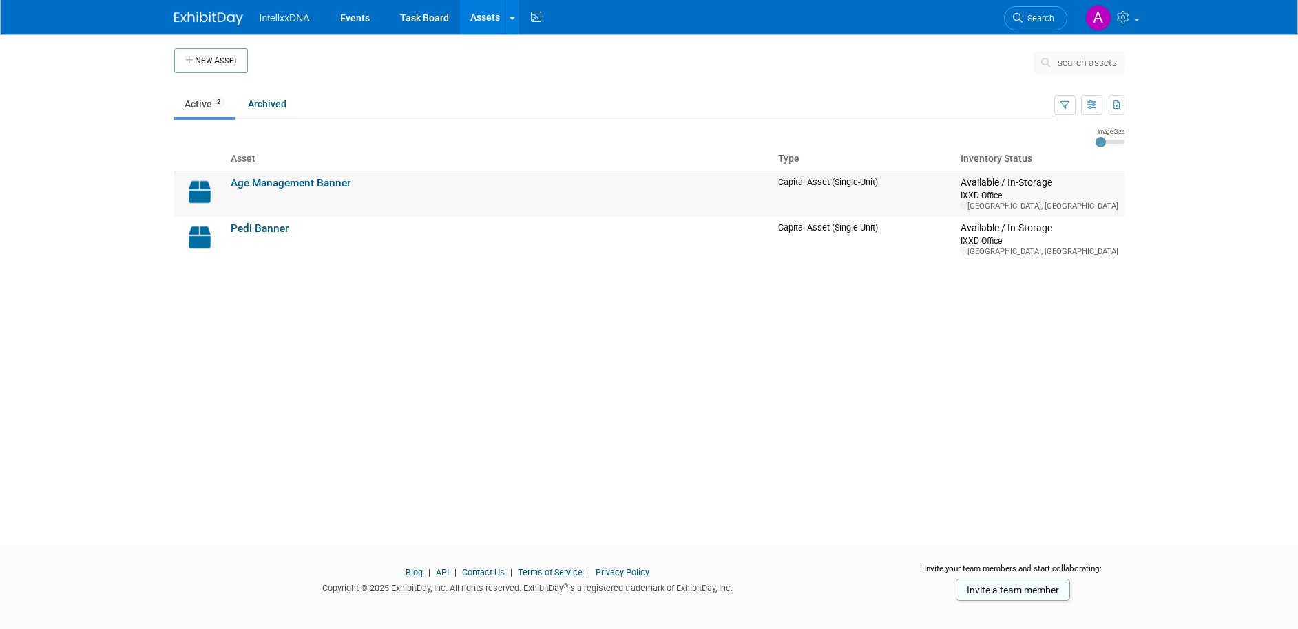
click at [346, 182] on link "Age Management Banner" at bounding box center [291, 183] width 120 height 12
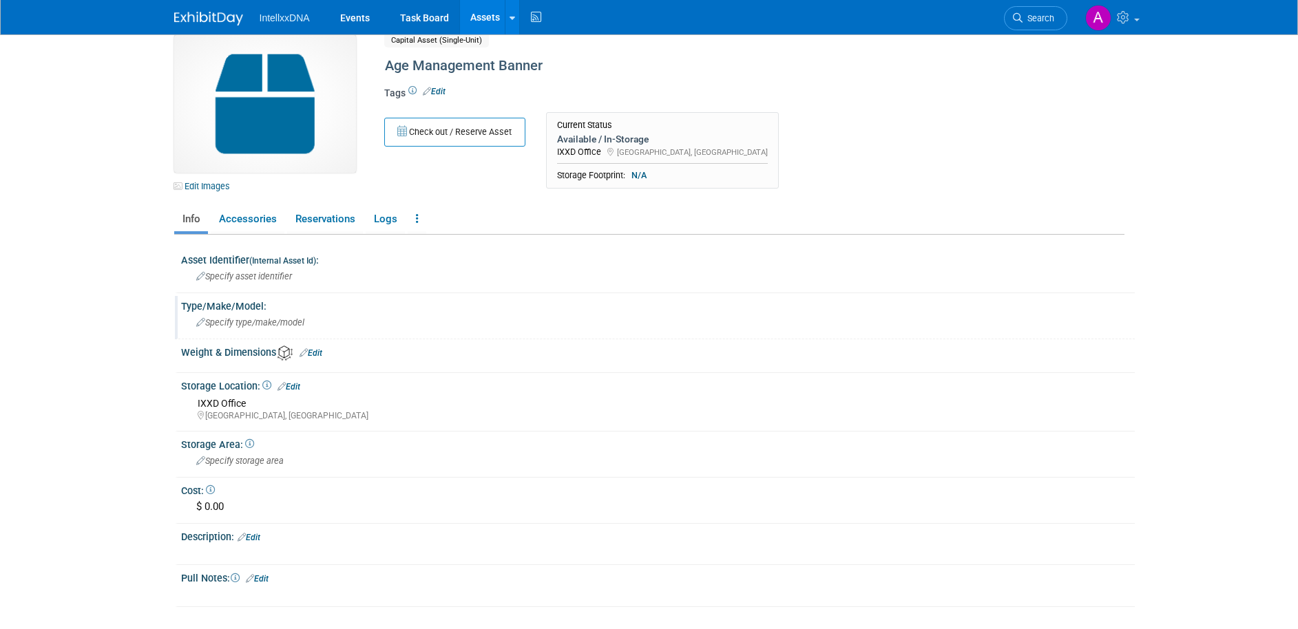
scroll to position [40, 0]
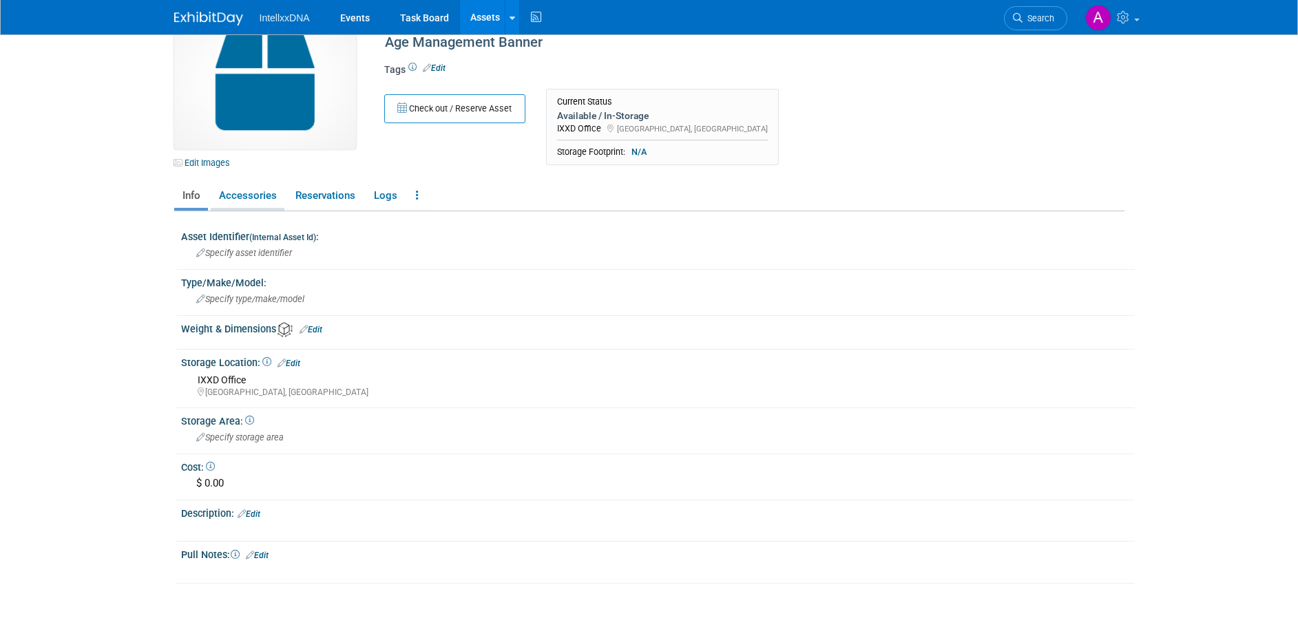
click at [251, 193] on link "Accessories" at bounding box center [248, 196] width 74 height 24
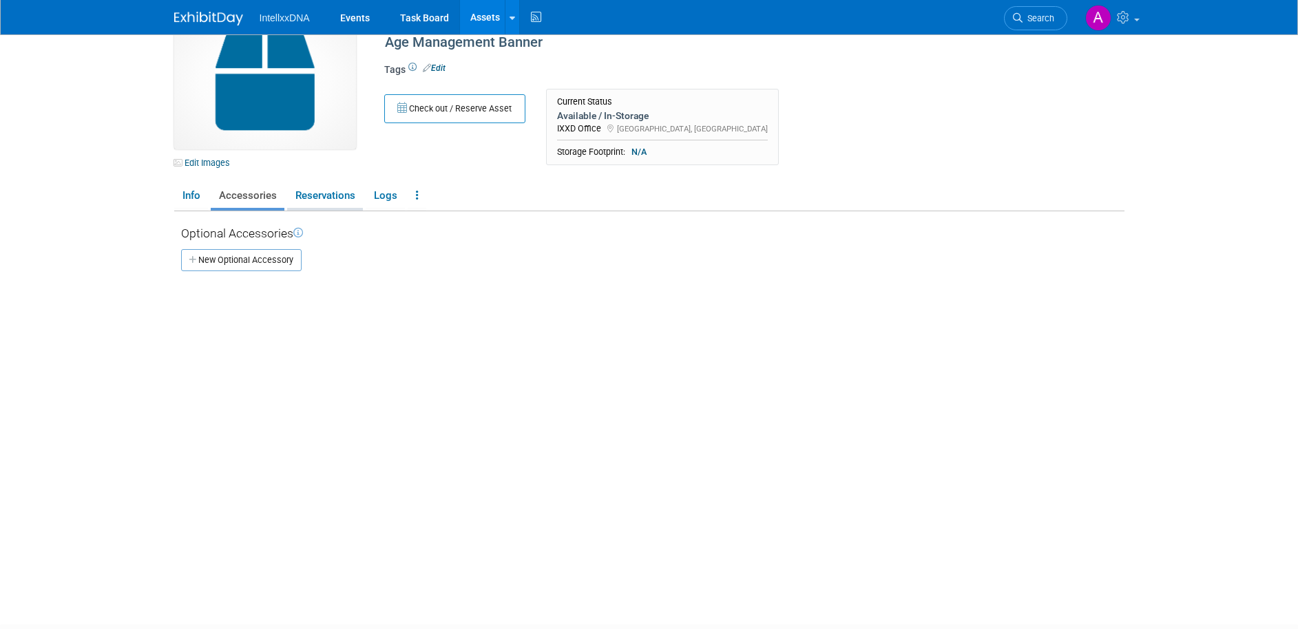
click at [305, 196] on link "Reservations" at bounding box center [325, 196] width 76 height 24
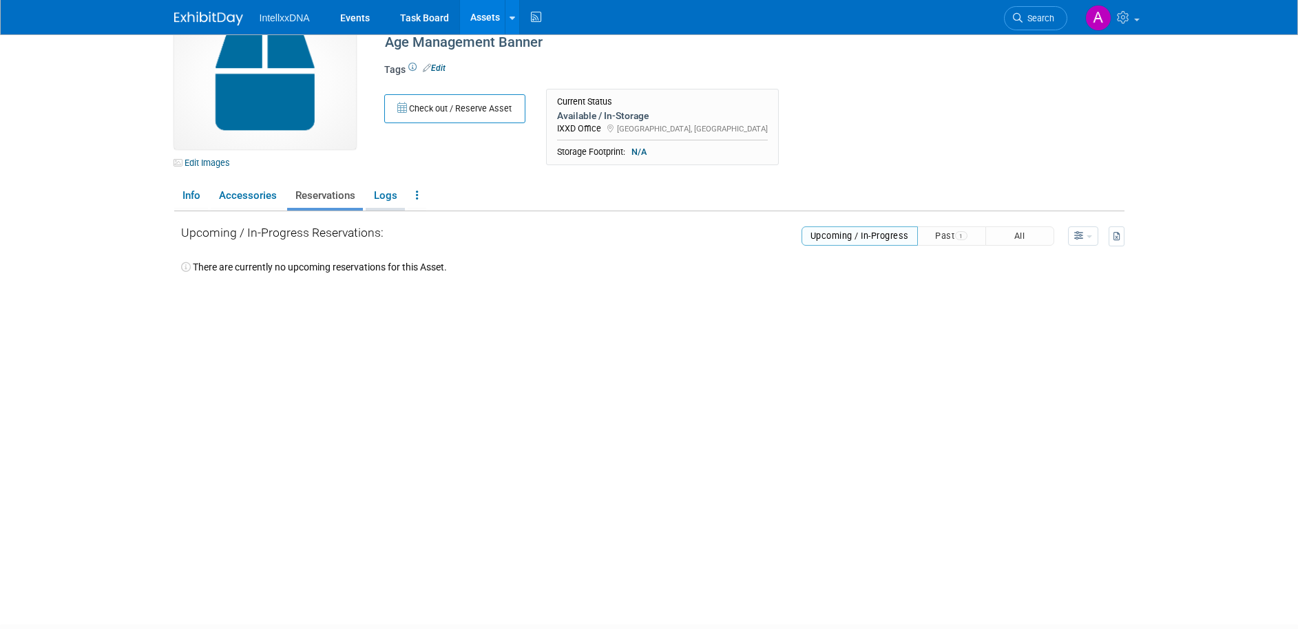
click at [382, 200] on link "Logs" at bounding box center [385, 196] width 39 height 24
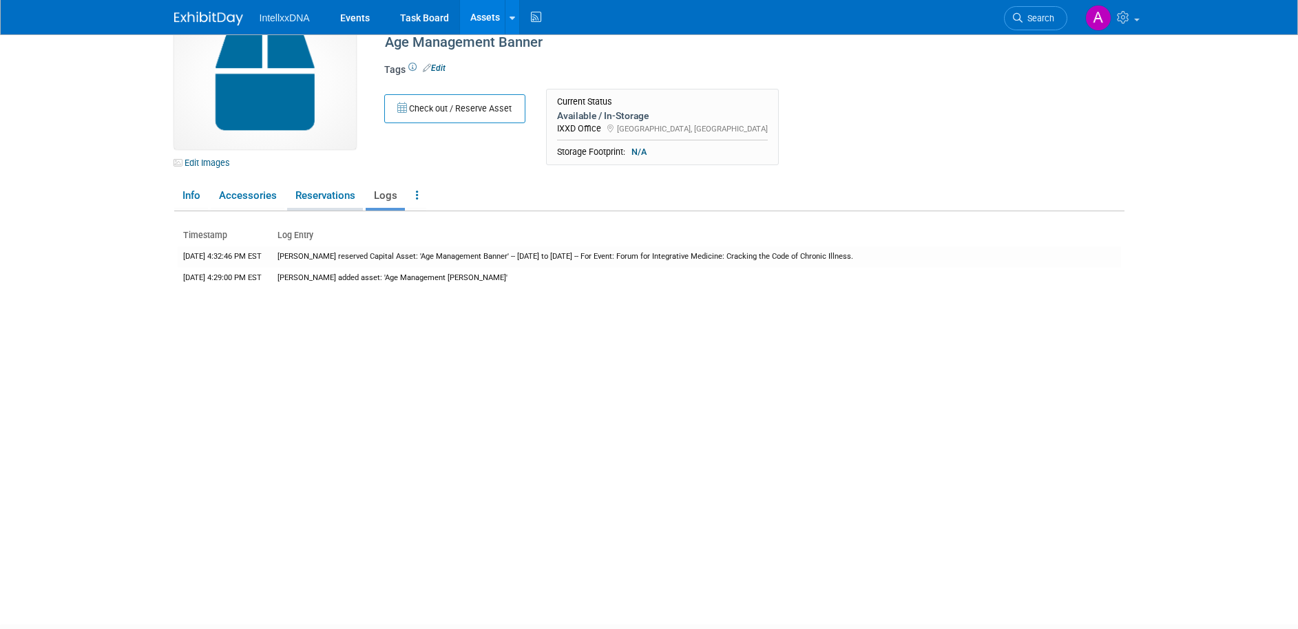
click at [335, 199] on link "Reservations" at bounding box center [325, 196] width 76 height 24
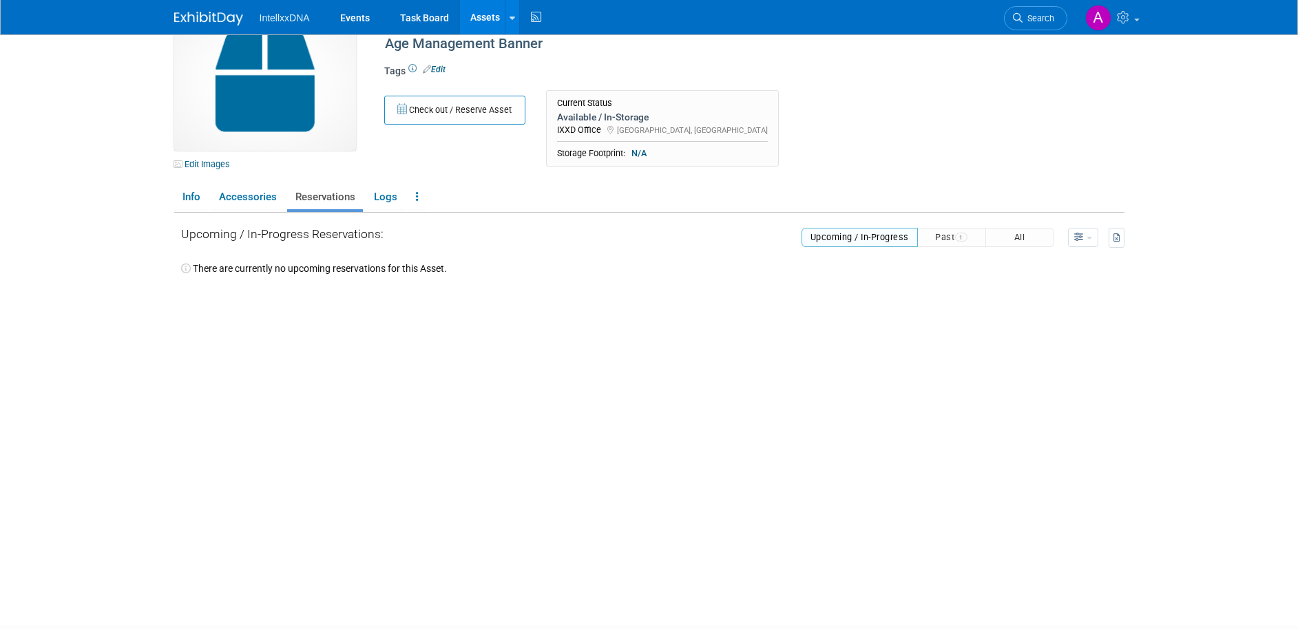
scroll to position [0, 0]
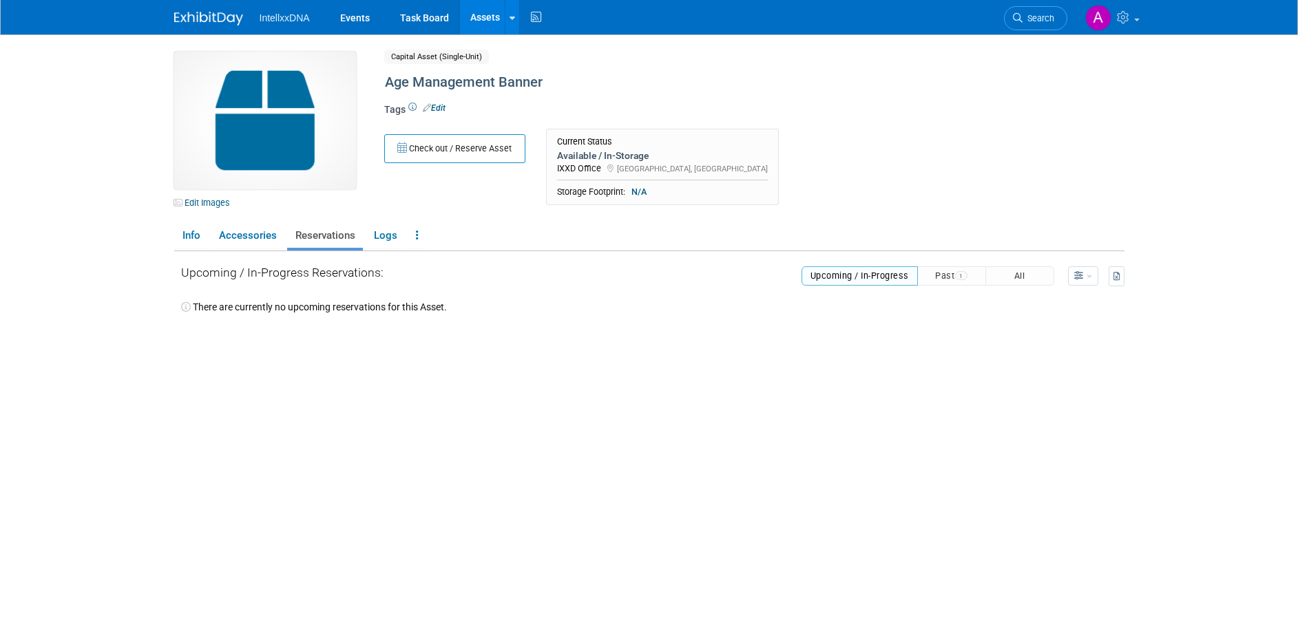
click at [470, 214] on div "Edit Images Capital Asset (Single-Unit) Shared Age Management Banner Asset Name…" at bounding box center [649, 332] width 950 height 561
click at [955, 278] on span "1" at bounding box center [961, 275] width 12 height 9
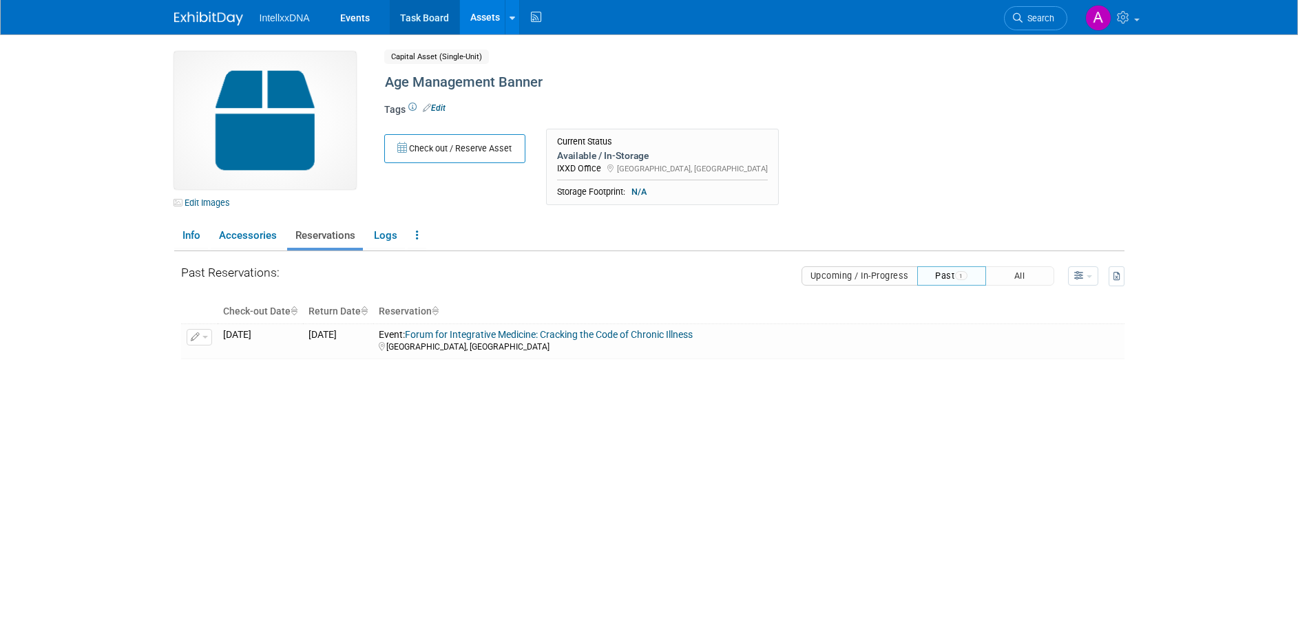
click at [402, 17] on link "Task Board" at bounding box center [425, 17] width 70 height 34
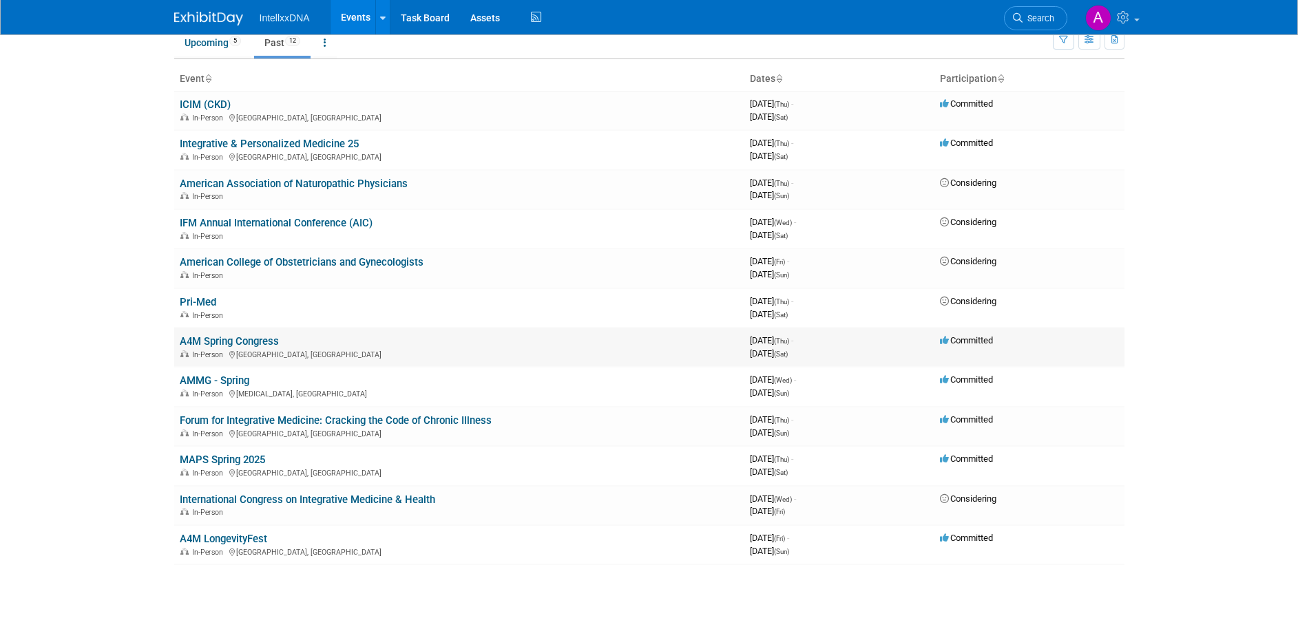
scroll to position [62, 0]
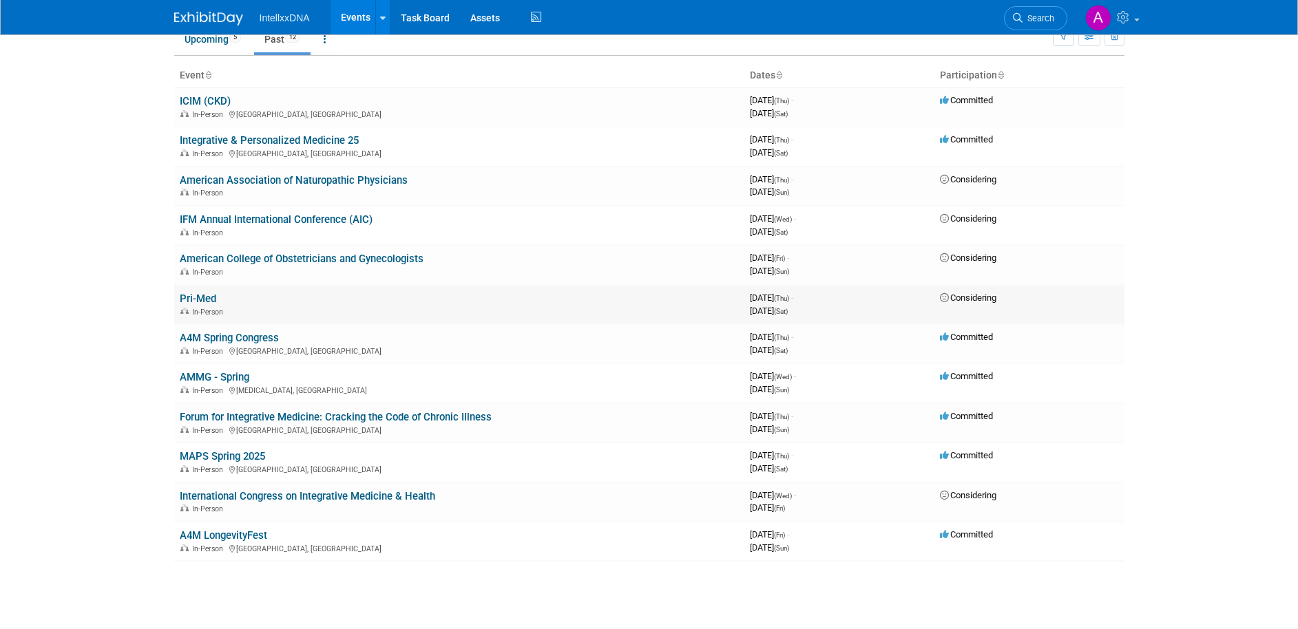
click at [930, 301] on td "3955651200 May 08, 2025 (Thu) - May 10, 2025 (Sat)" at bounding box center [839, 304] width 190 height 39
click at [1014, 305] on td "Considering" at bounding box center [1030, 304] width 190 height 39
click at [988, 299] on span "Considering" at bounding box center [968, 298] width 56 height 10
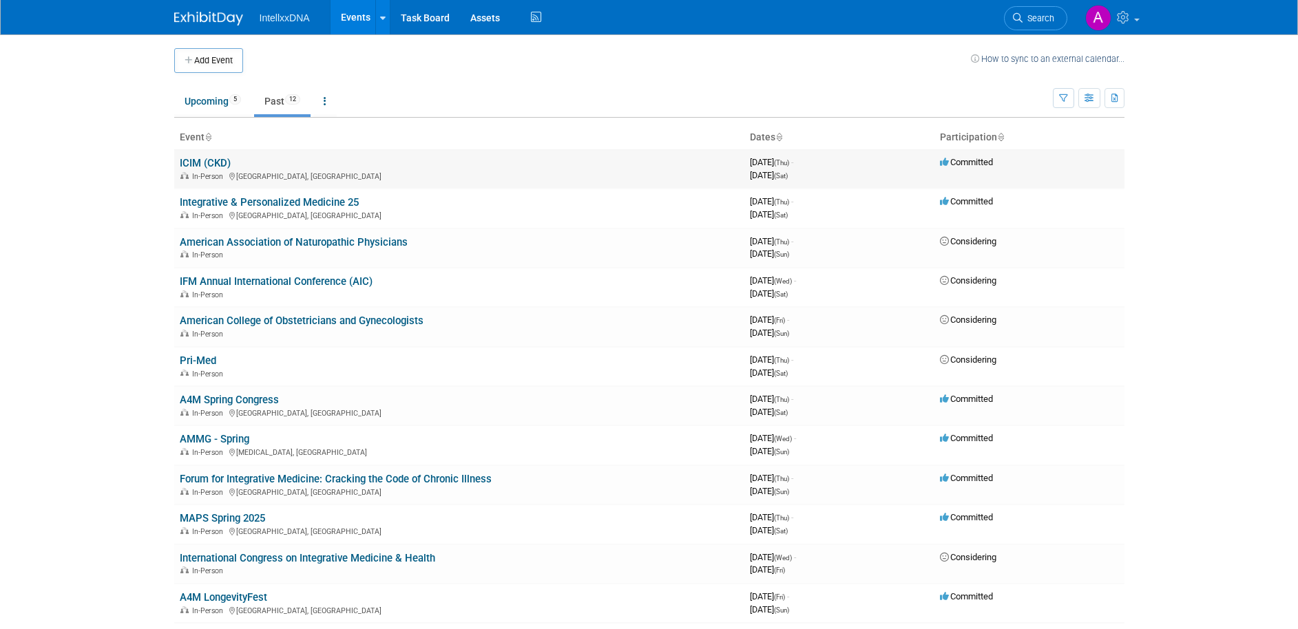
click at [214, 158] on link "ICIM (CKD)" at bounding box center [205, 163] width 51 height 12
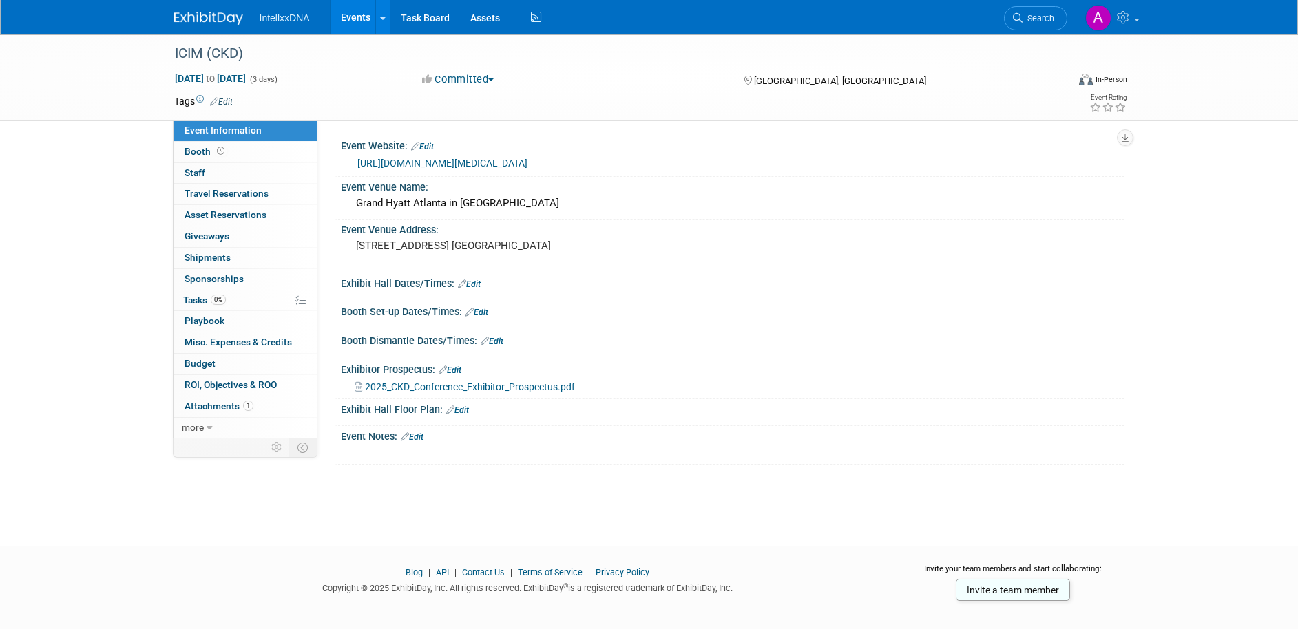
click at [459, 72] on button "Committed" at bounding box center [458, 79] width 82 height 14
click at [625, 92] on div "Tags Edit" at bounding box center [569, 101] width 791 height 19
click at [779, 262] on div "Event Venue Address: 3300 Peachtree Rd. NE Atlanta, GA 30305" at bounding box center [730, 246] width 790 height 53
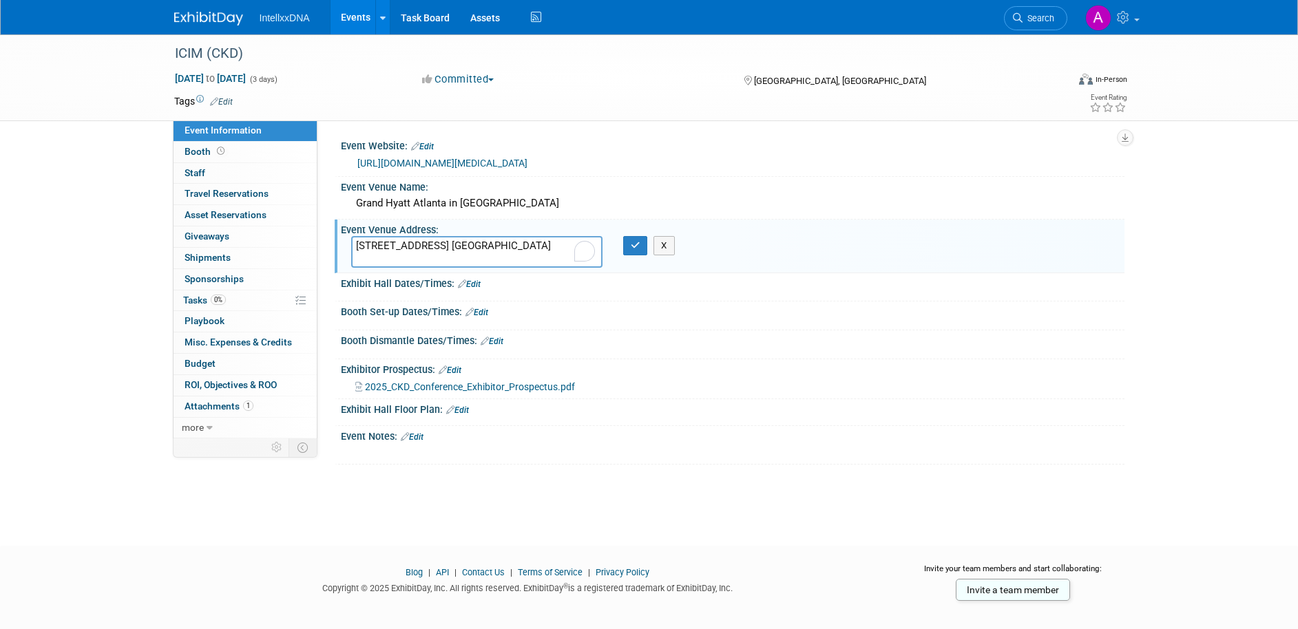
click at [474, 477] on div "ICIM (CKD) Aug 21, 2025 to Aug 23, 2025 (3 days) Aug 21, 2025 to Aug 23, 2025 C…" at bounding box center [649, 277] width 1298 height 487
click at [654, 242] on button "X" at bounding box center [664, 245] width 21 height 19
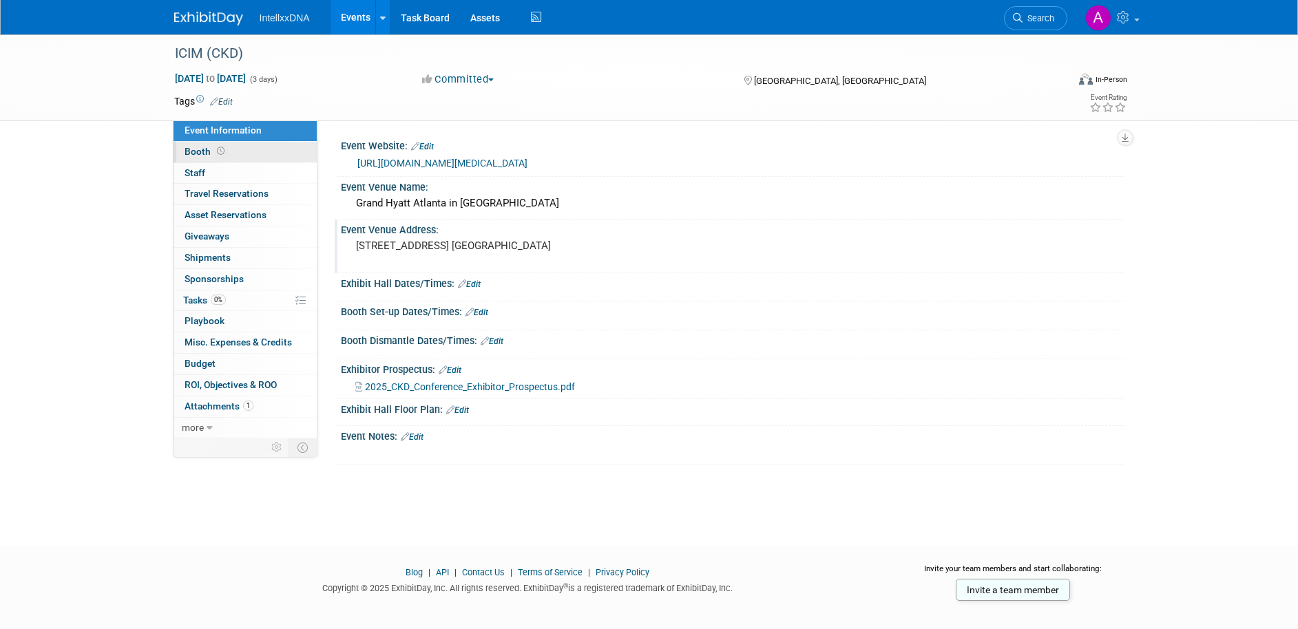
click at [264, 154] on link "Booth" at bounding box center [245, 152] width 143 height 21
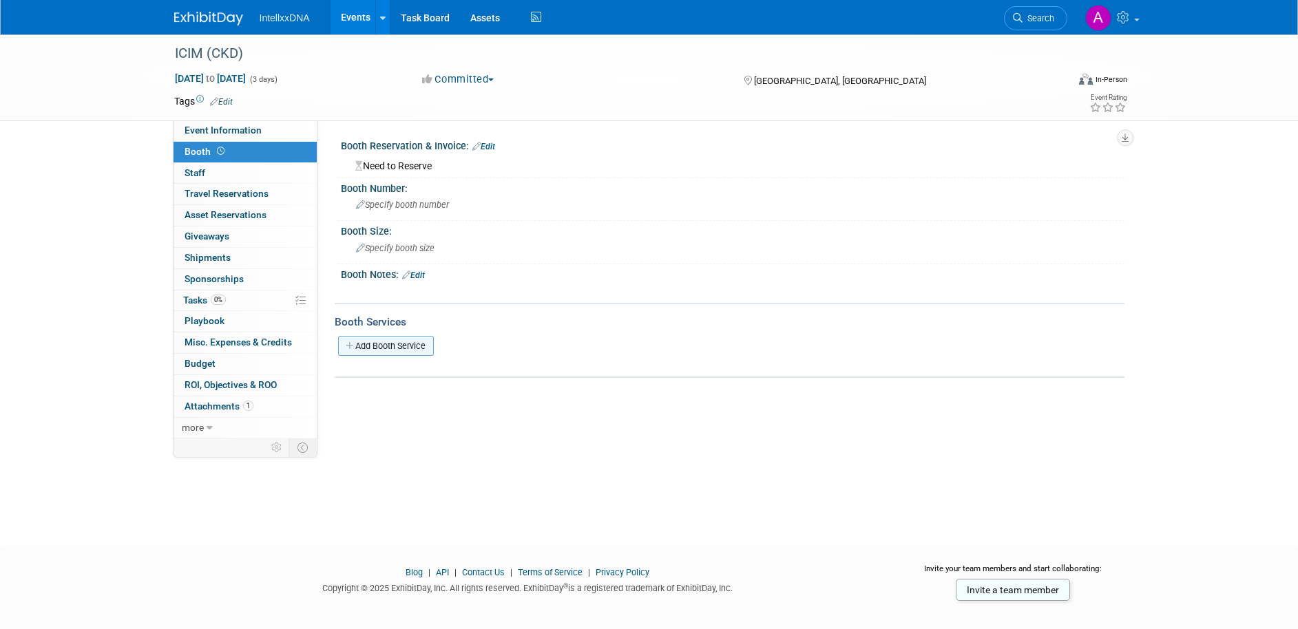
click at [408, 343] on link "Add Booth Service" at bounding box center [386, 346] width 96 height 20
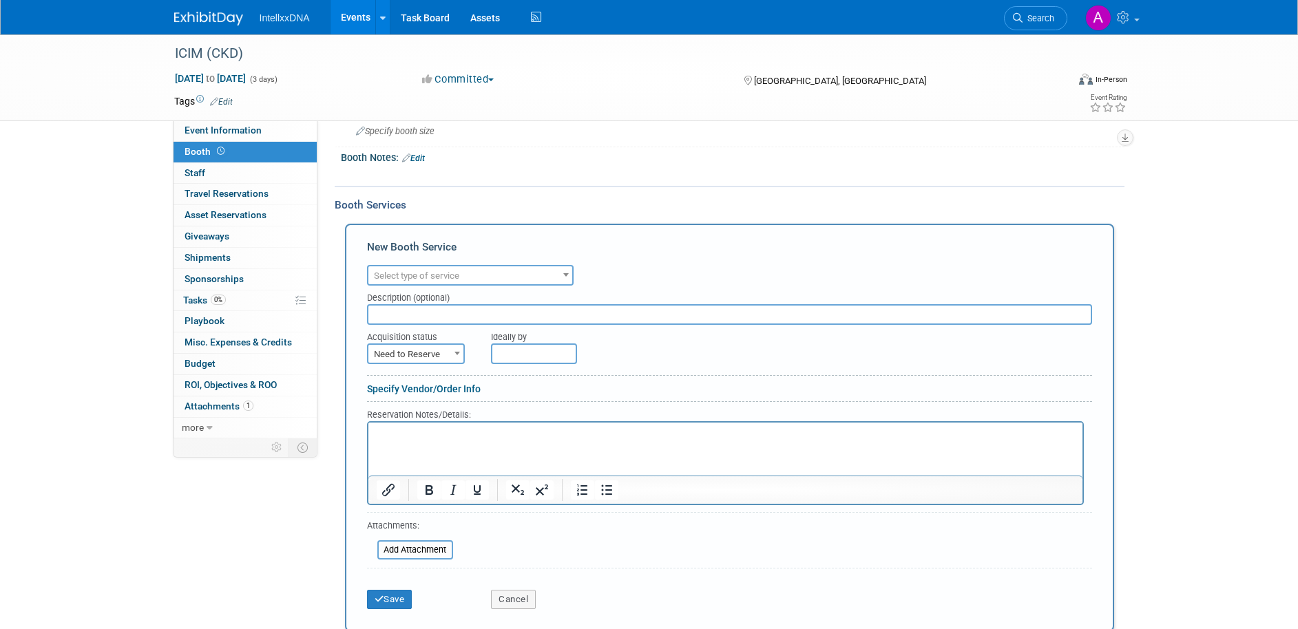
scroll to position [189, 0]
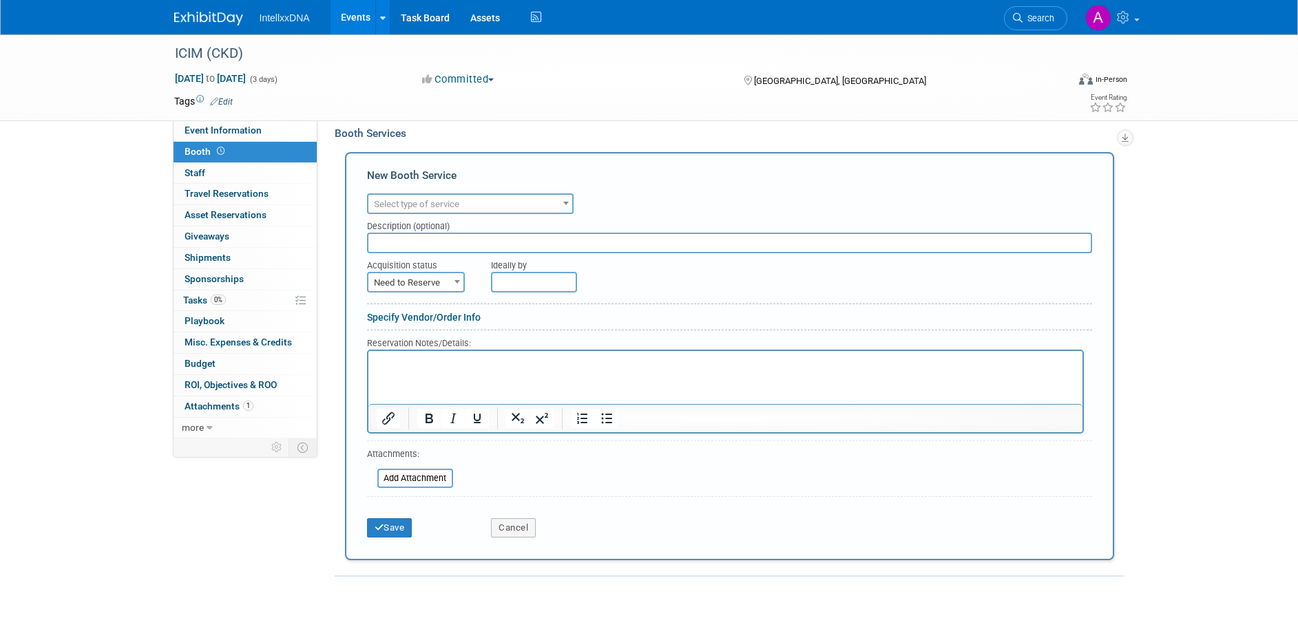
click at [448, 204] on span "Select type of service" at bounding box center [416, 204] width 85 height 10
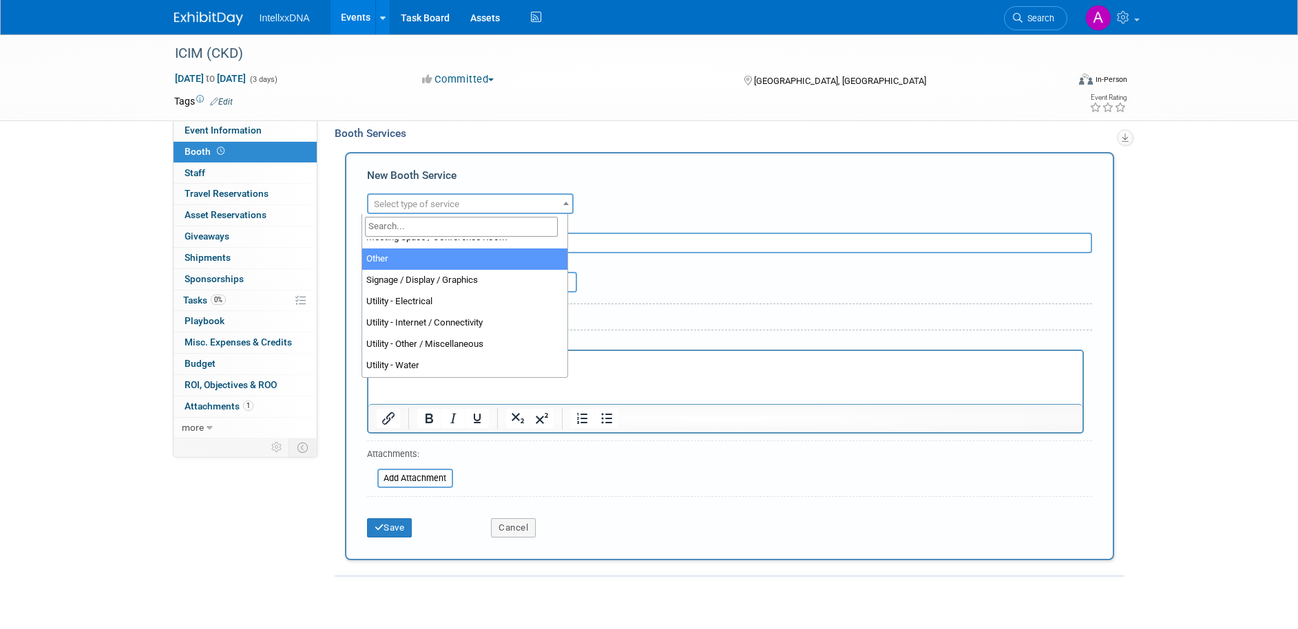
click at [687, 171] on div "New Booth Service" at bounding box center [729, 179] width 725 height 22
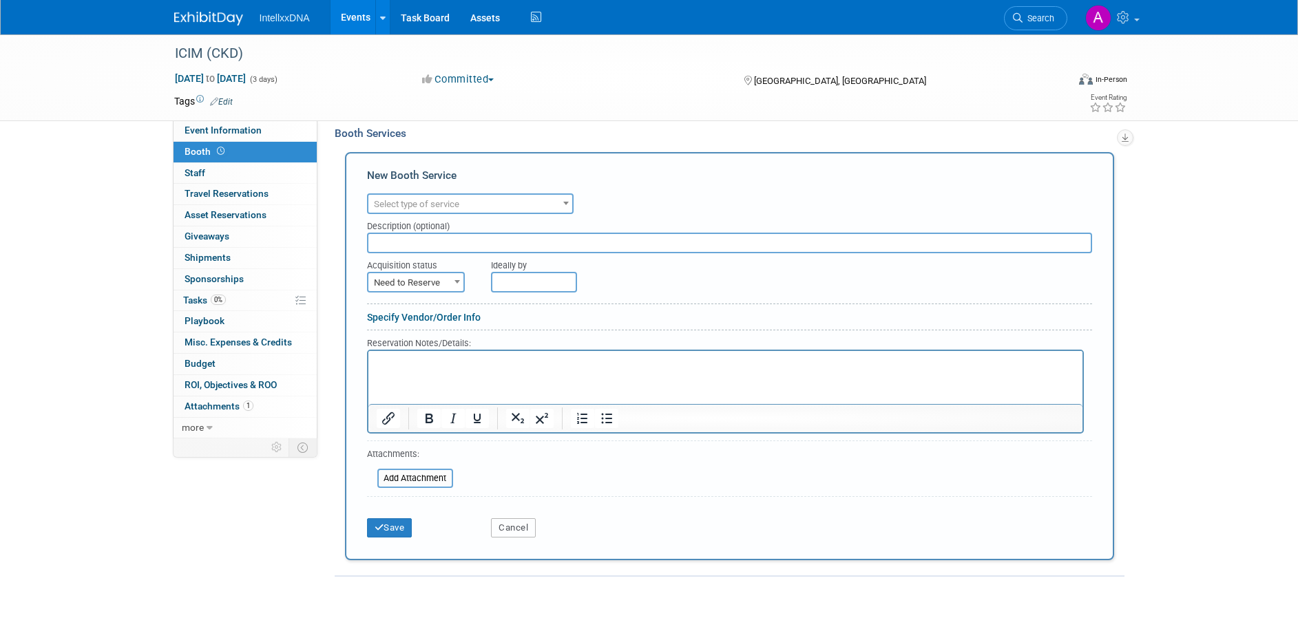
click at [526, 525] on button "Cancel" at bounding box center [513, 528] width 45 height 19
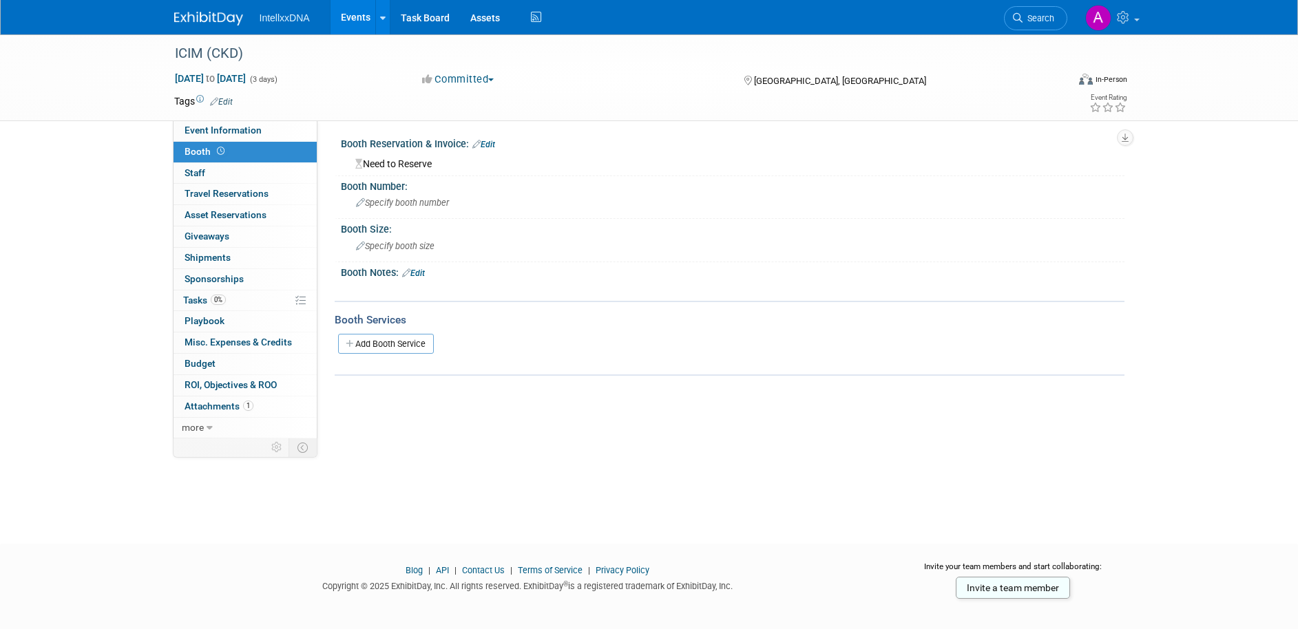
scroll to position [0, 0]
click at [205, 180] on link "0 Staff 0" at bounding box center [245, 173] width 143 height 21
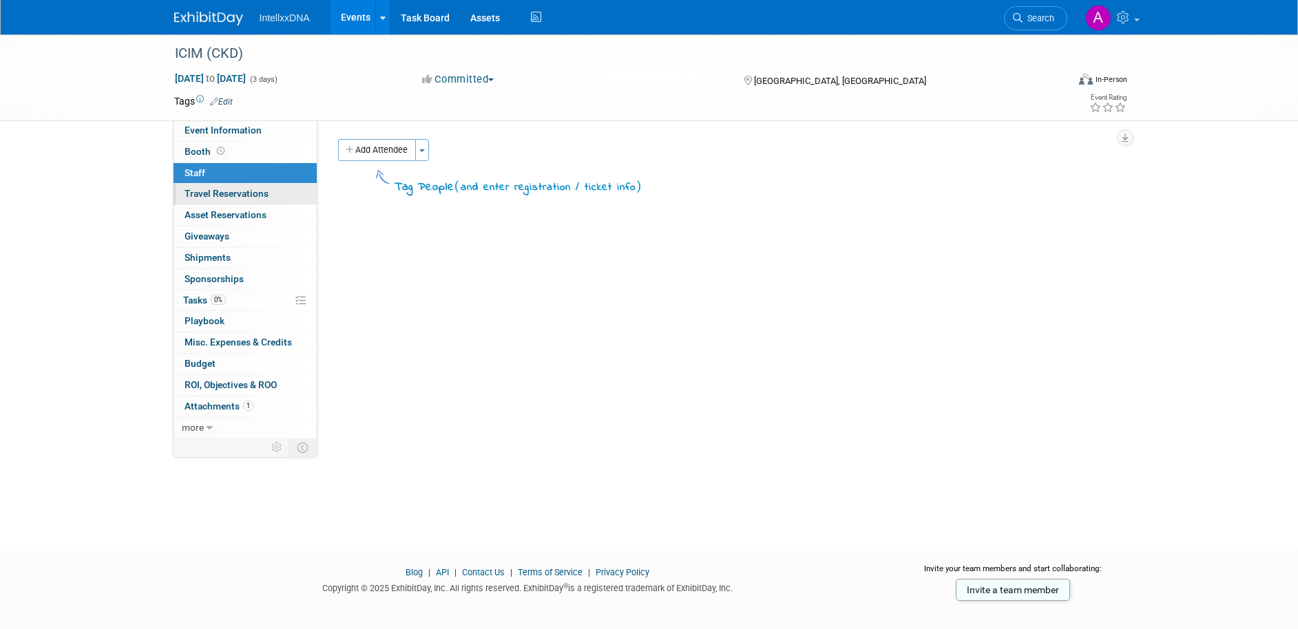
click at [247, 204] on link "0 Travel Reservations 0" at bounding box center [245, 194] width 143 height 21
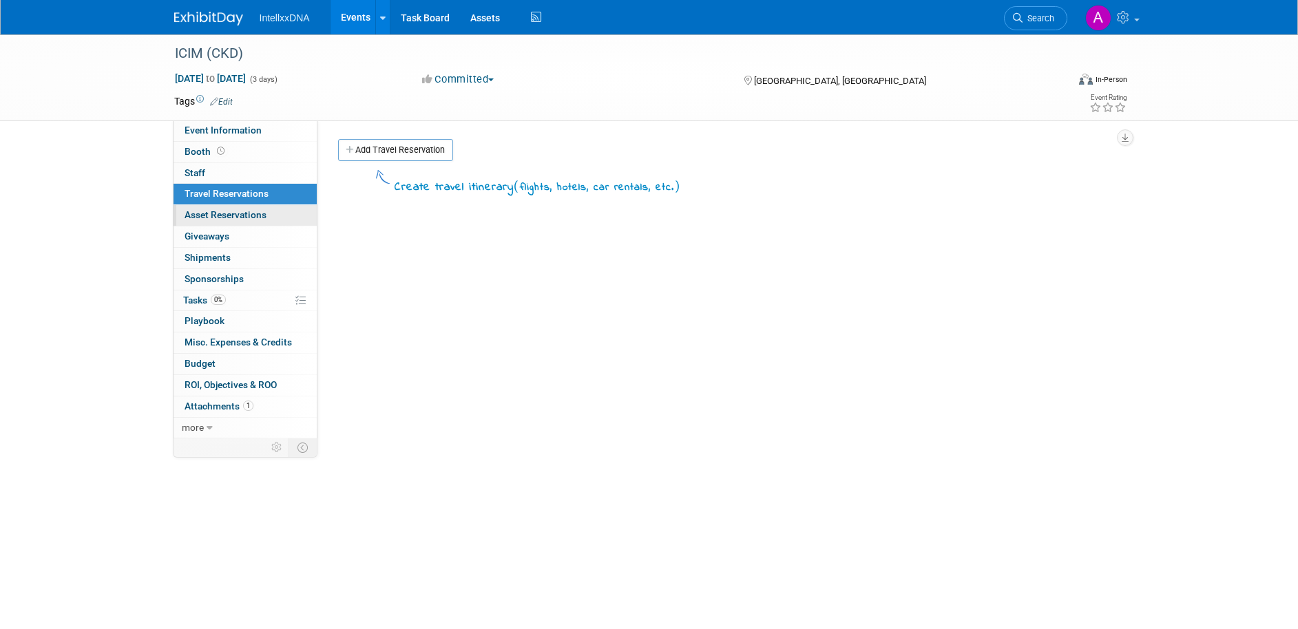
click at [249, 215] on span "Asset Reservations 0" at bounding box center [226, 214] width 82 height 11
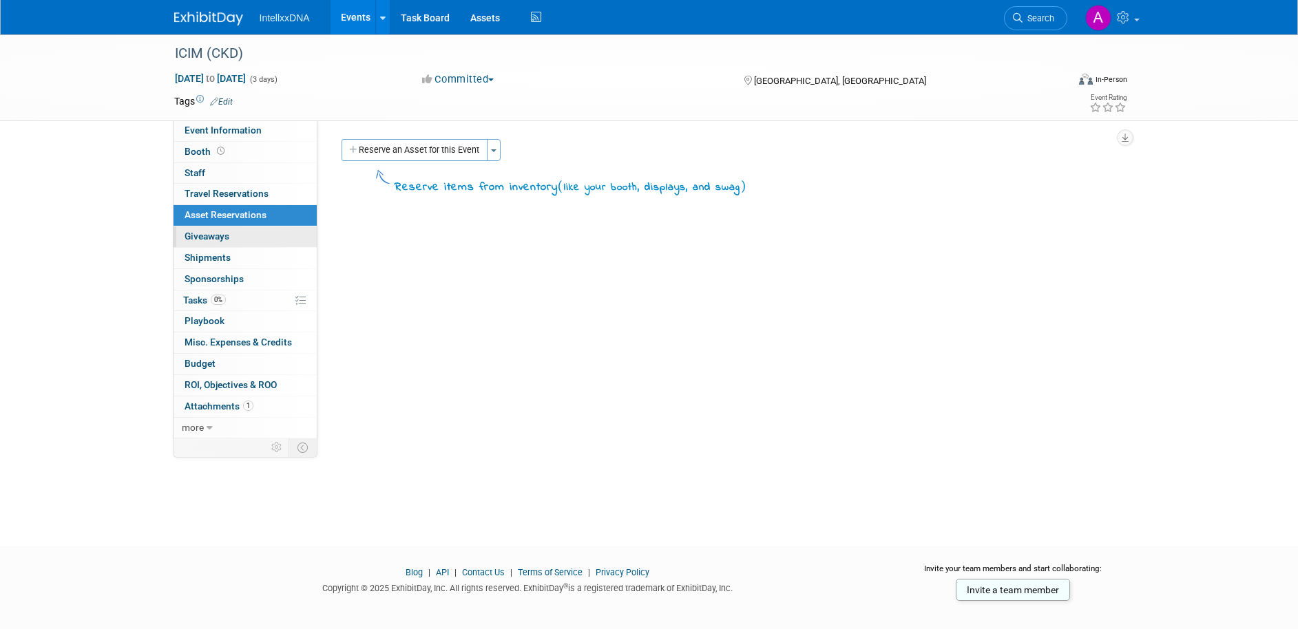
click at [243, 233] on link "0 Giveaways 0" at bounding box center [245, 237] width 143 height 21
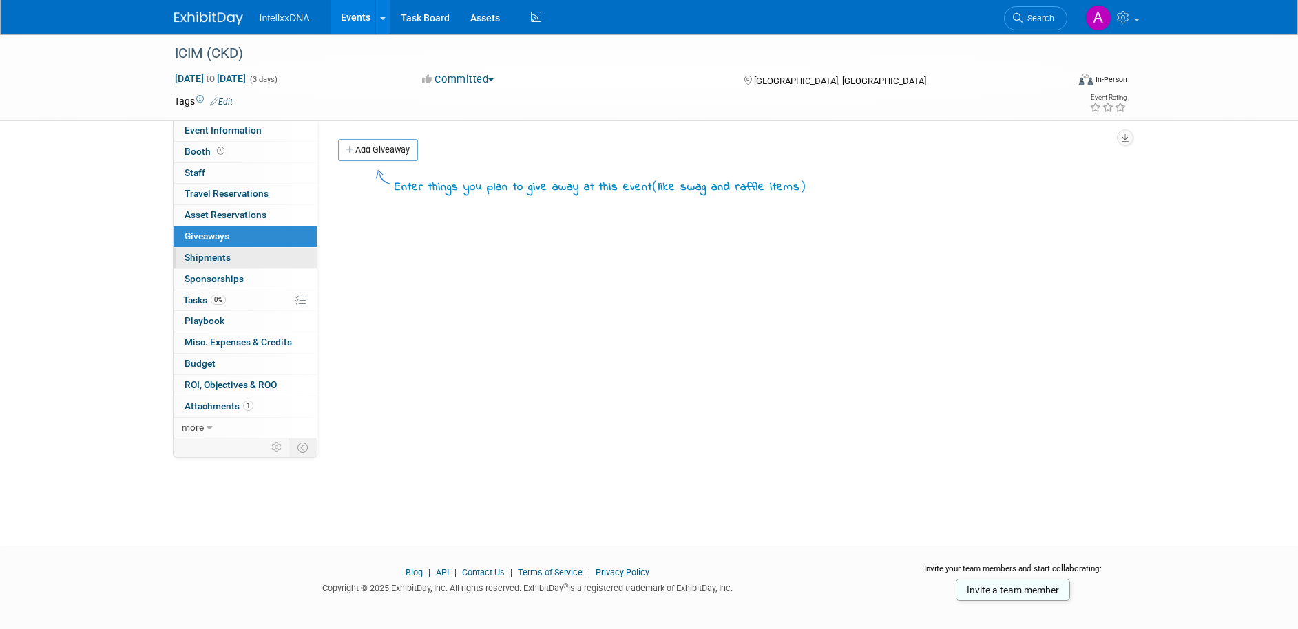
click at [244, 253] on link "0 Shipments 0" at bounding box center [245, 258] width 143 height 21
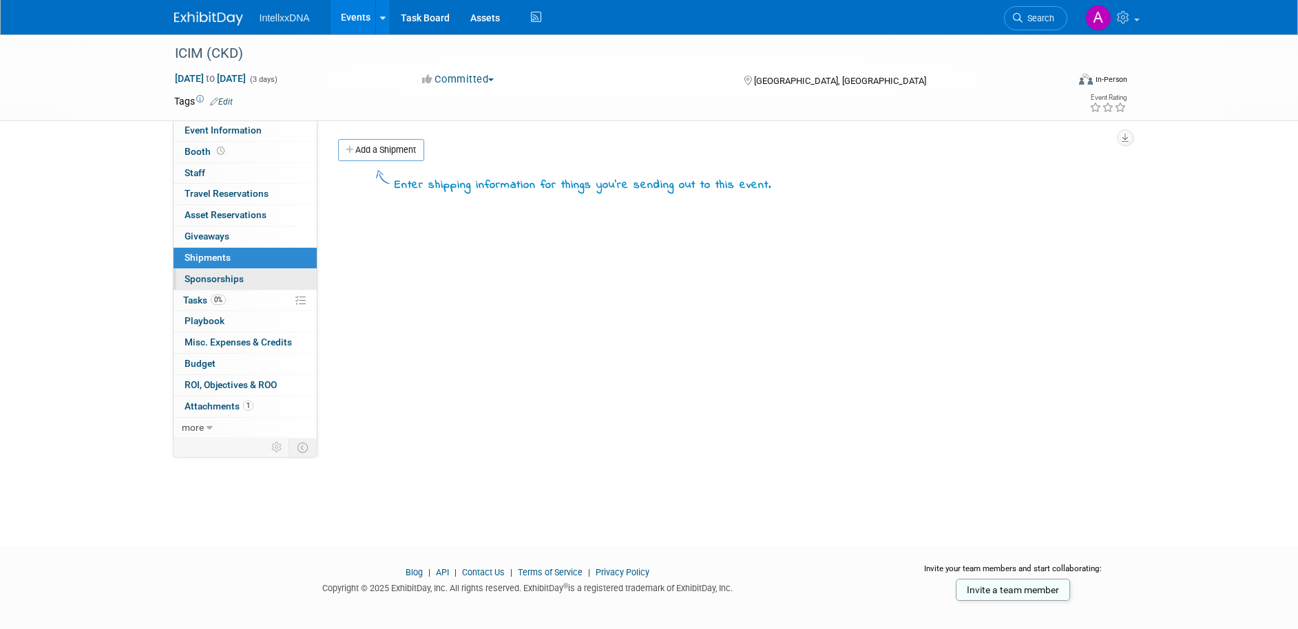
click at [244, 275] on link "0 Sponsorships 0" at bounding box center [245, 279] width 143 height 21
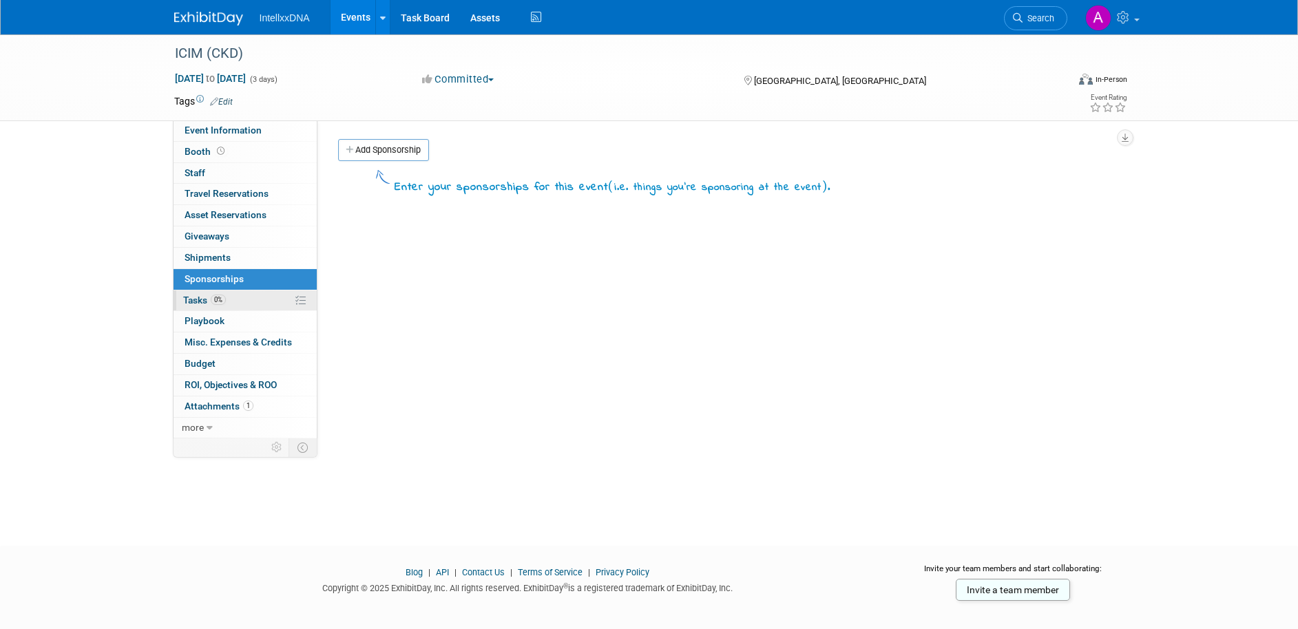
click at [248, 298] on link "0% Tasks 0%" at bounding box center [245, 301] width 143 height 21
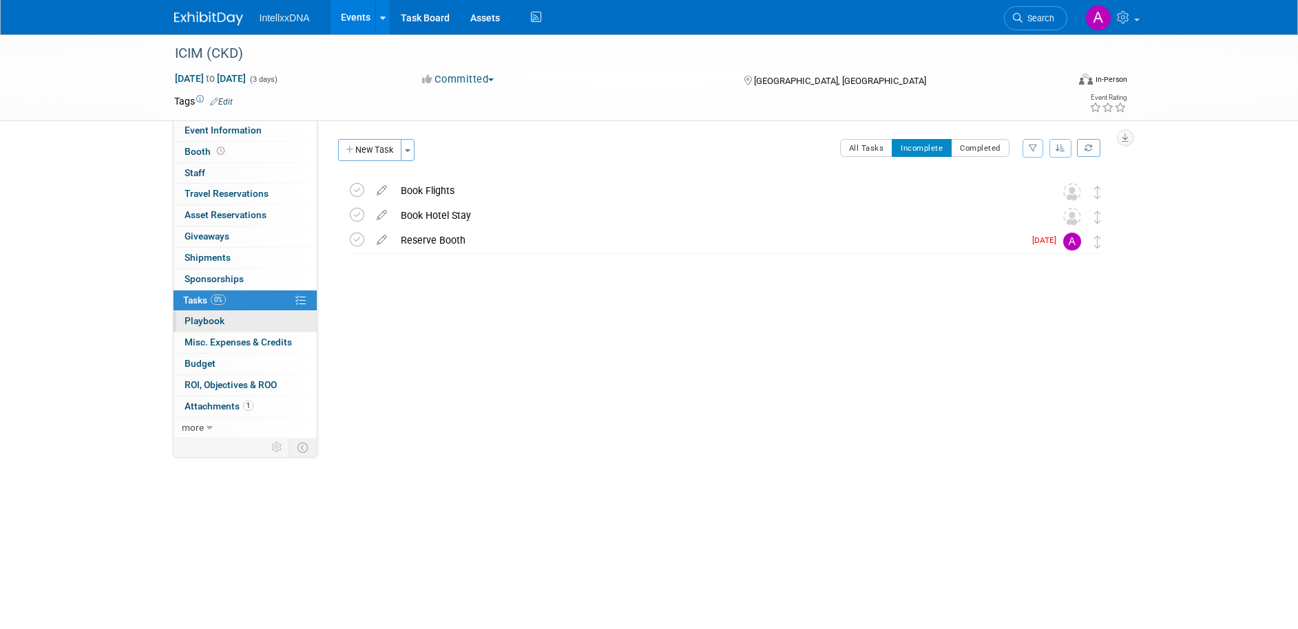
click at [244, 323] on link "0 Playbook 0" at bounding box center [245, 321] width 143 height 21
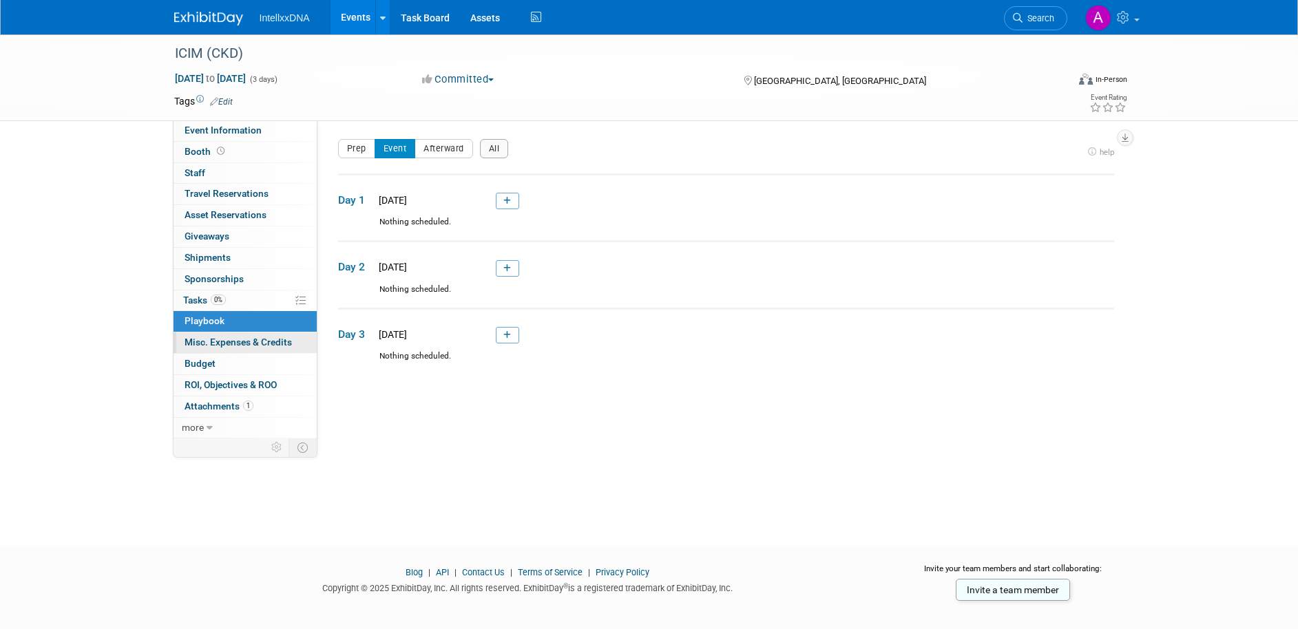
click at [243, 348] on link "0 Misc. Expenses & Credits 0" at bounding box center [245, 343] width 143 height 21
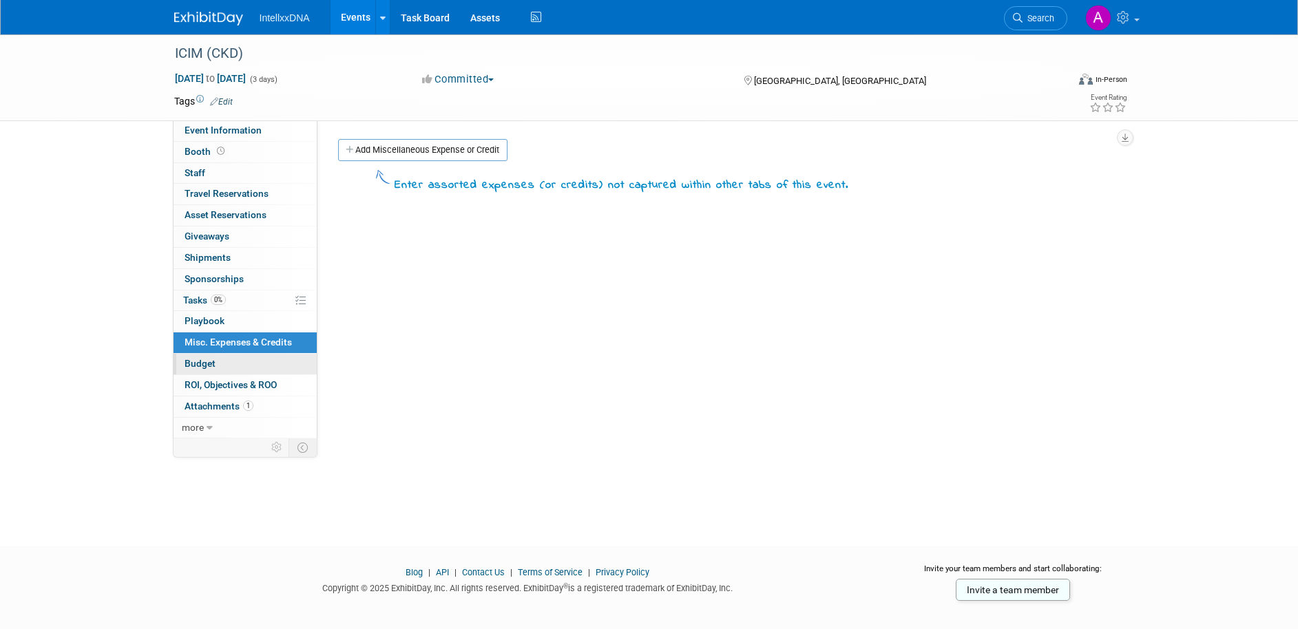
click at [245, 362] on link "Budget" at bounding box center [245, 364] width 143 height 21
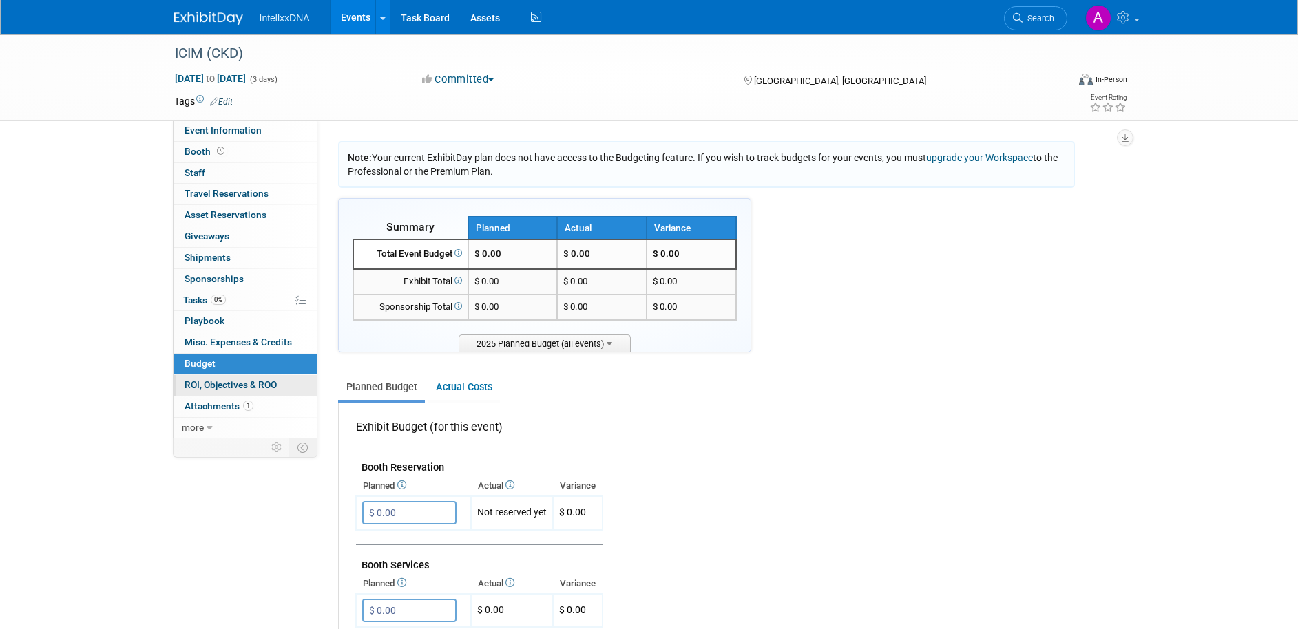
click at [247, 384] on span "ROI, Objectives & ROO 0" at bounding box center [231, 384] width 92 height 11
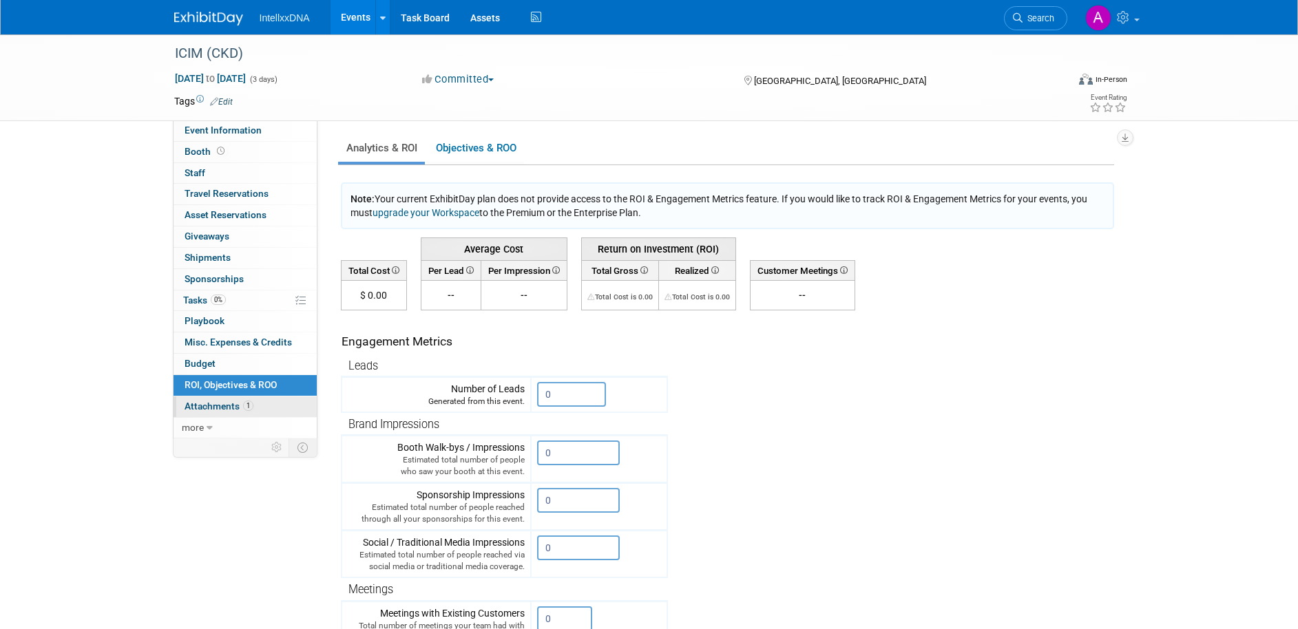
click at [227, 408] on span "Attachments 1" at bounding box center [219, 406] width 69 height 11
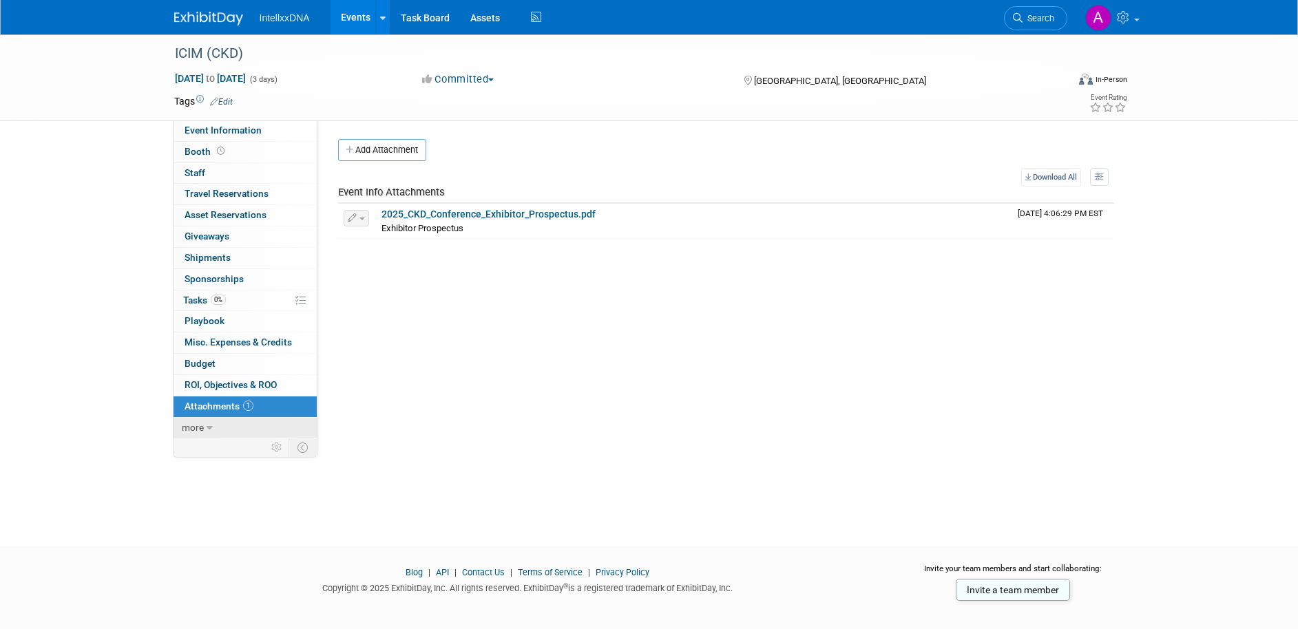
click at [207, 426] on icon at bounding box center [210, 429] width 6 height 10
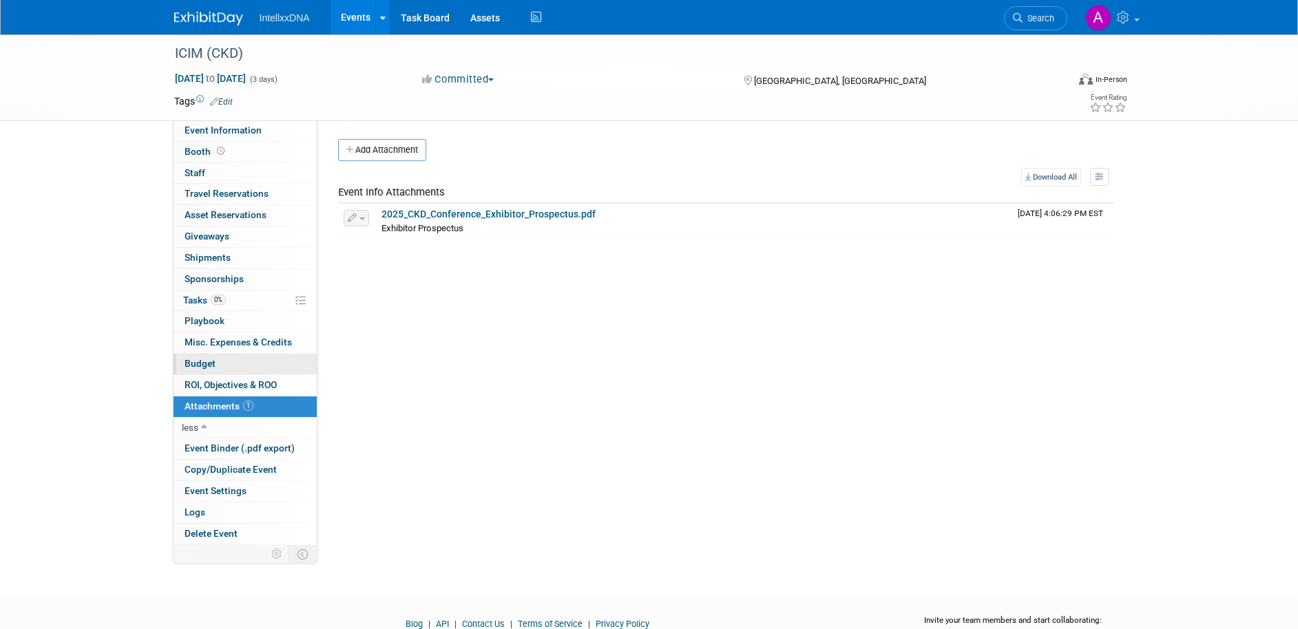
click at [214, 371] on link "Budget" at bounding box center [245, 364] width 143 height 21
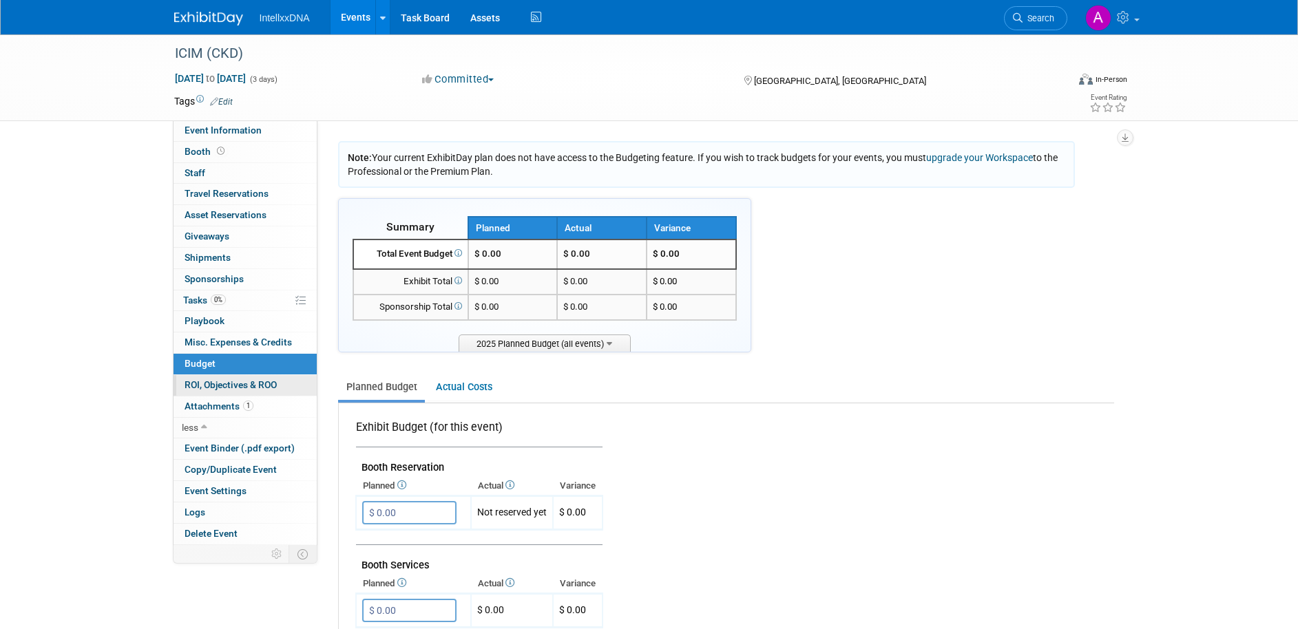
click at [222, 390] on span "ROI, Objectives & ROO 0" at bounding box center [231, 384] width 92 height 11
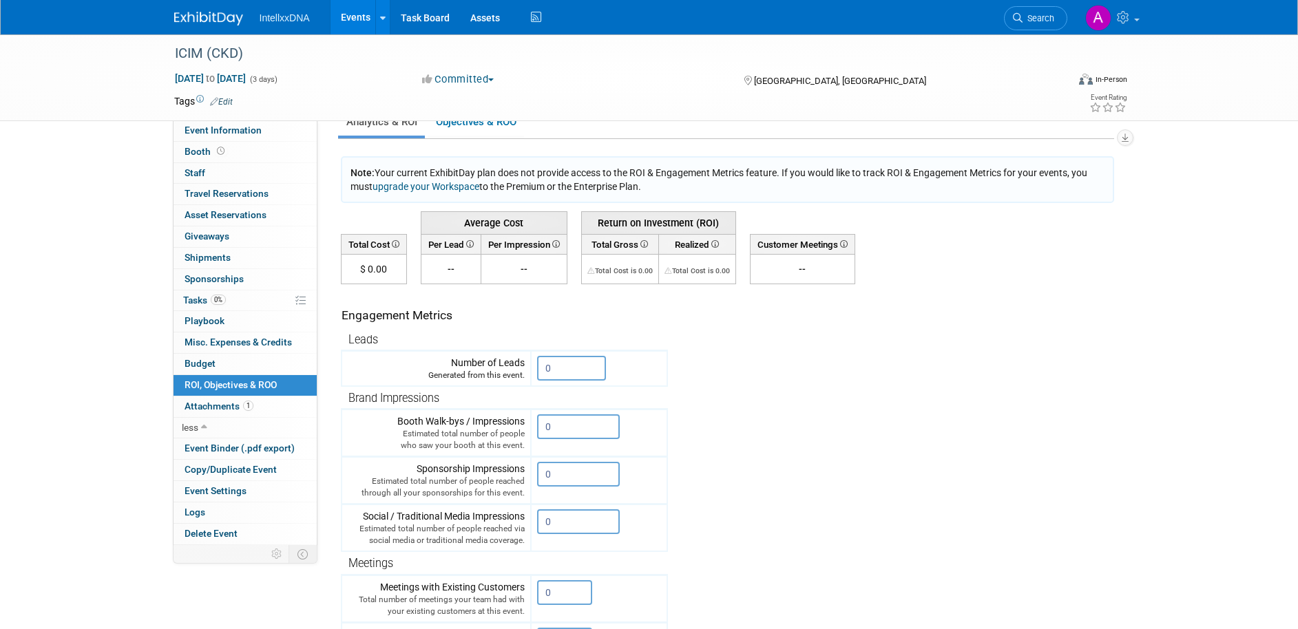
scroll to position [6, 0]
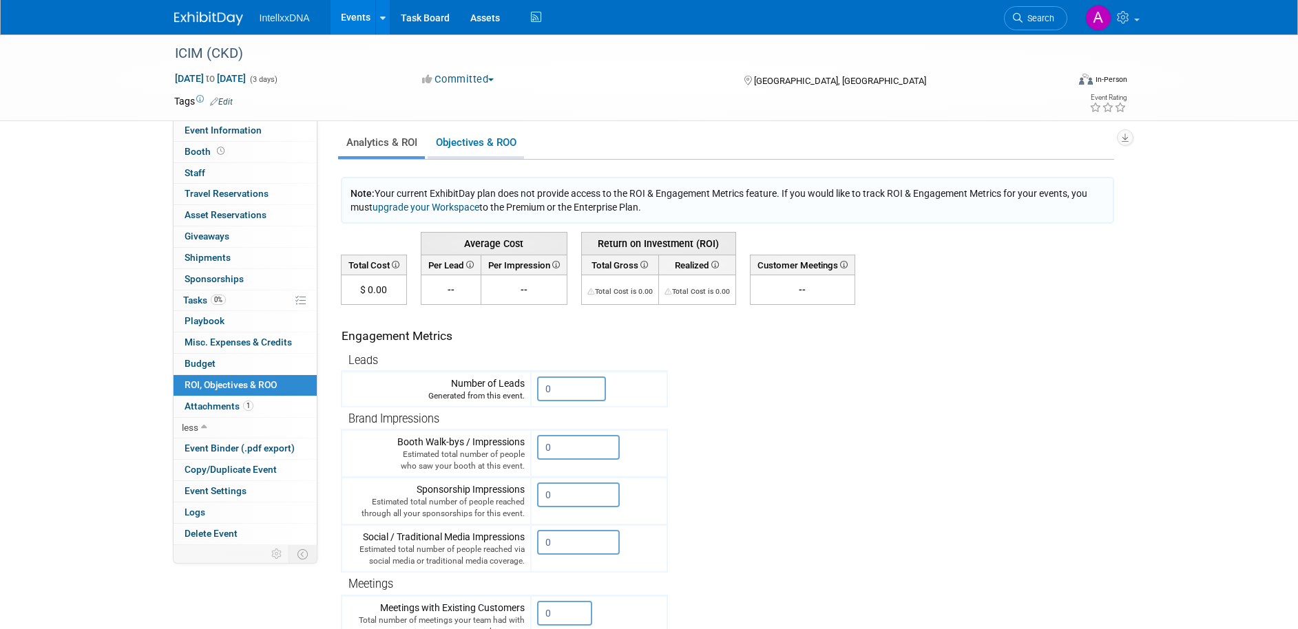
click at [481, 141] on link "Objectives & ROO 0" at bounding box center [476, 142] width 96 height 27
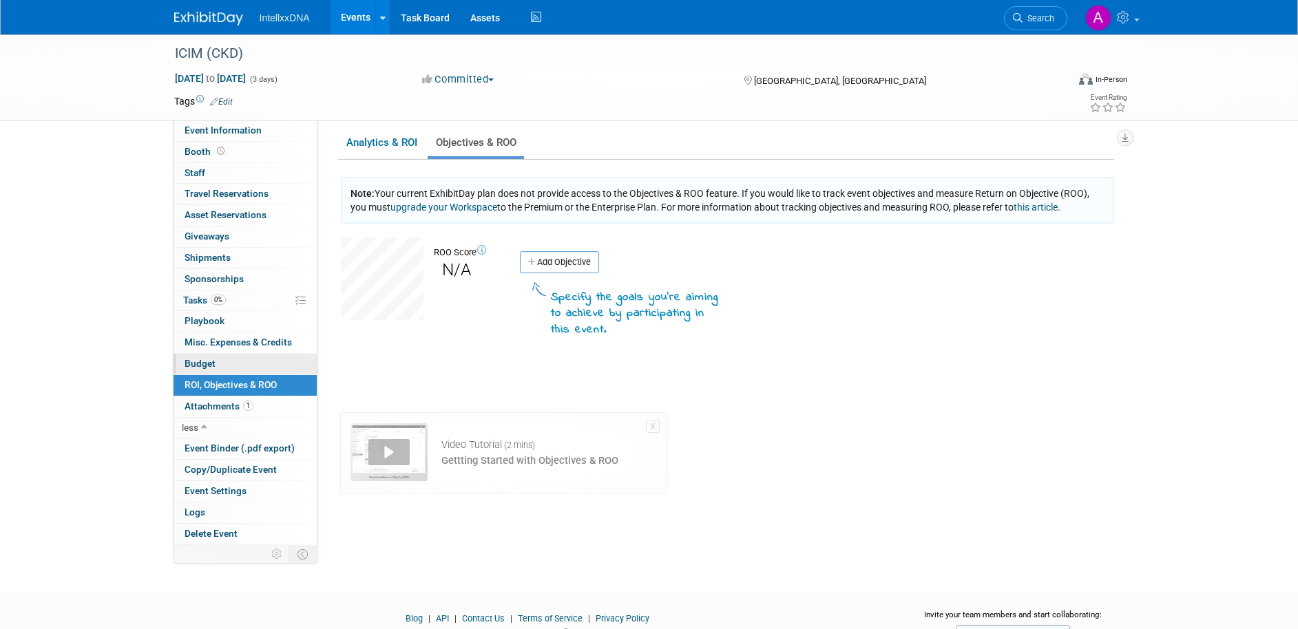
click at [215, 363] on link "Budget" at bounding box center [245, 364] width 143 height 21
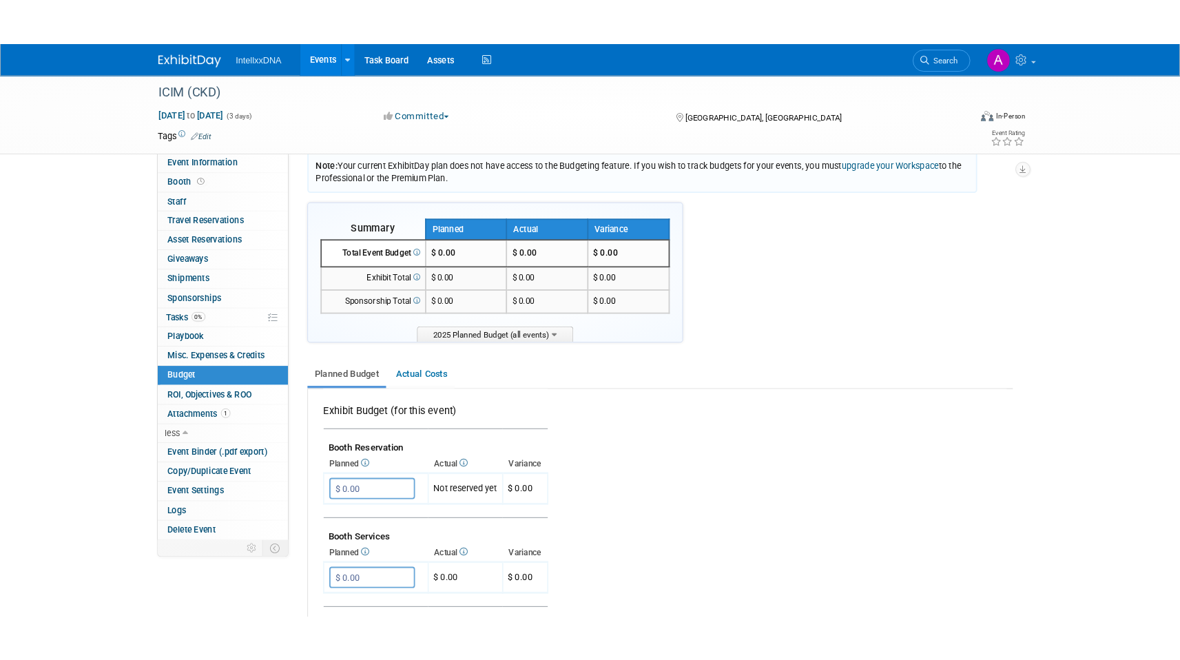
scroll to position [0, 0]
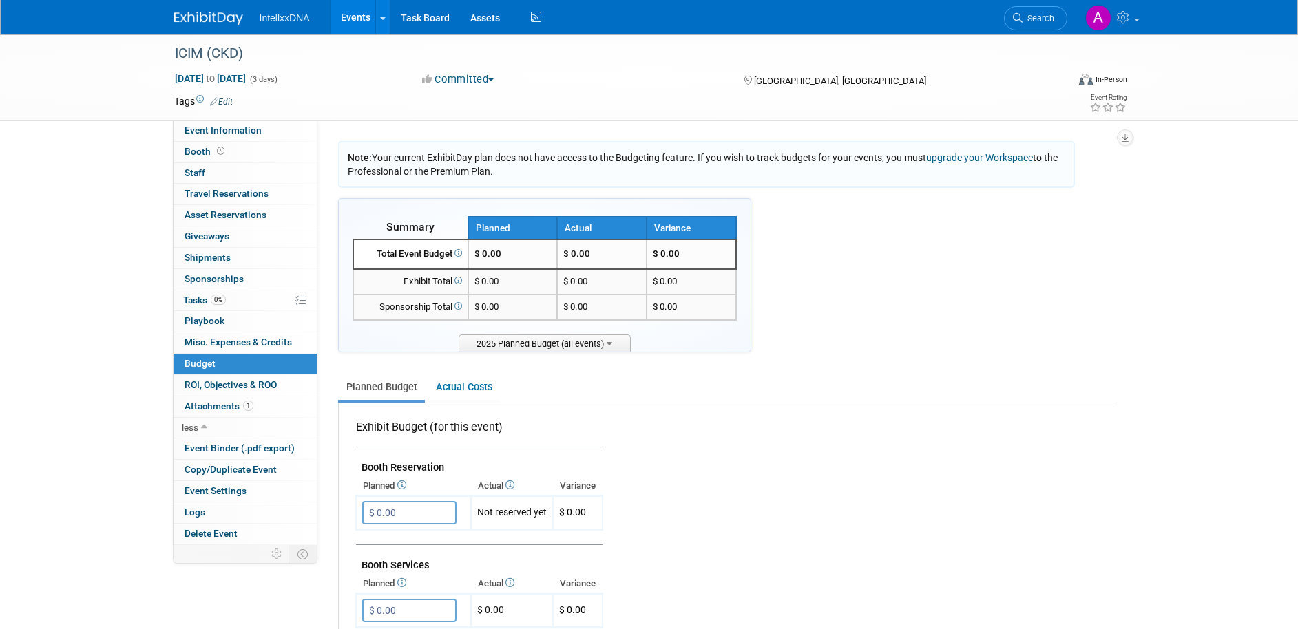
click at [470, 79] on button "Committed" at bounding box center [458, 79] width 82 height 14
click at [390, 183] on div "Note: Your current ExhibitDay plan does not have access to the Budgeting featur…" at bounding box center [707, 164] width 738 height 47
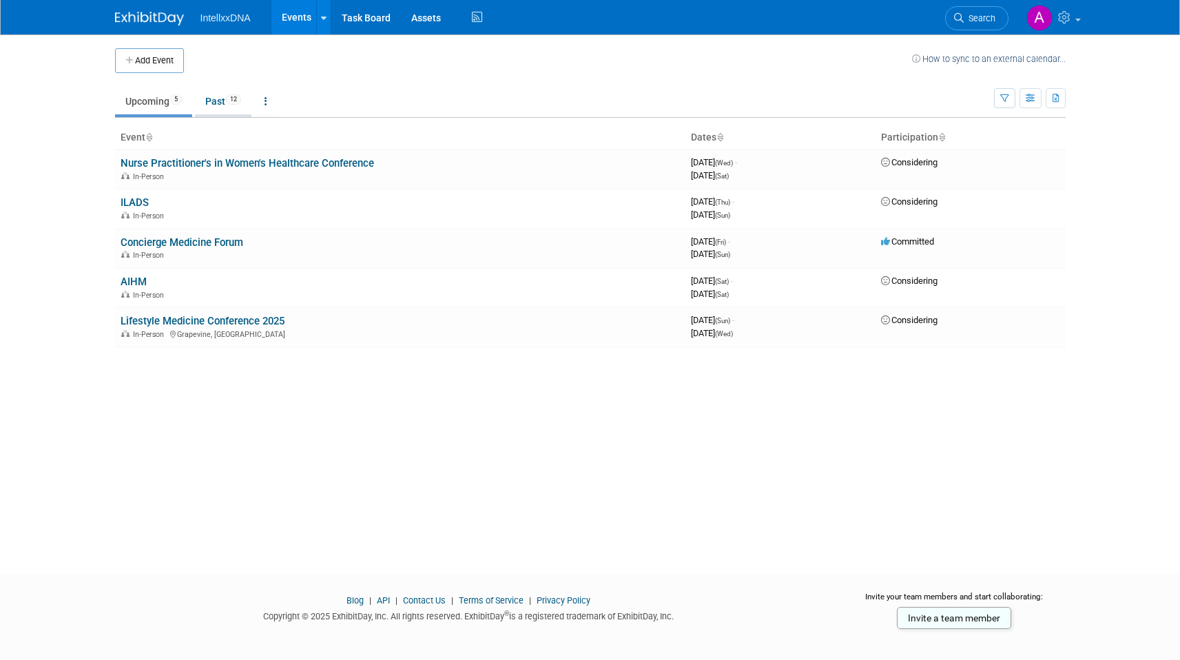
click at [220, 109] on link "Past 12" at bounding box center [223, 101] width 56 height 26
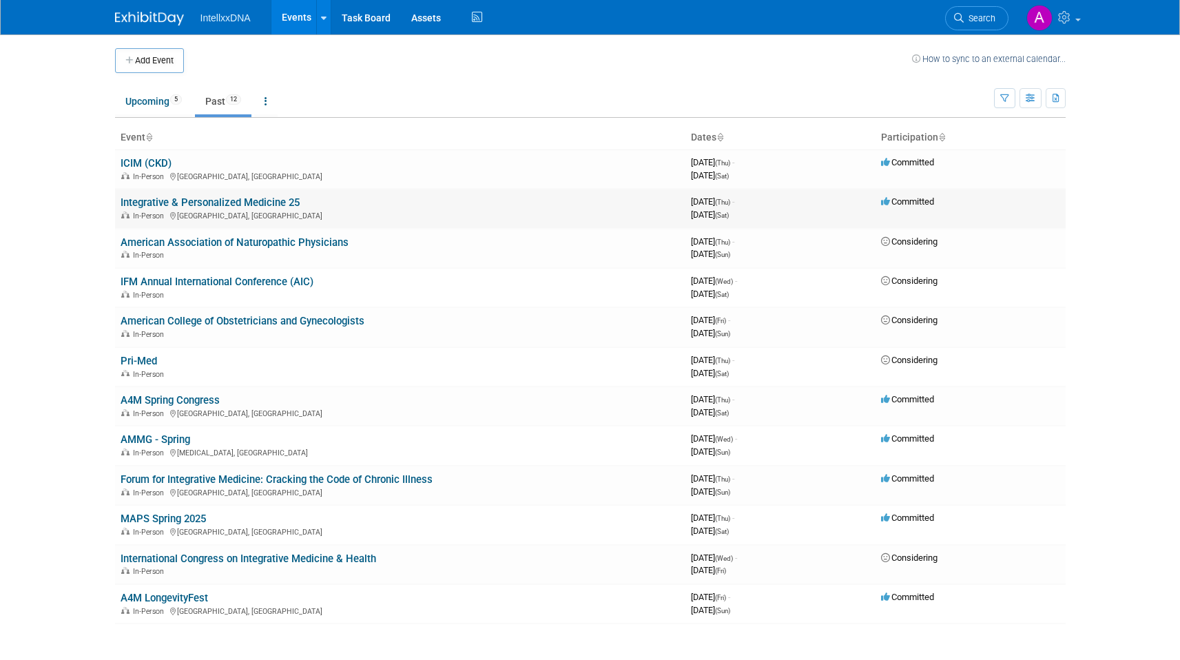
click at [171, 204] on link "Integrative & Personalized Medicine 25" at bounding box center [210, 202] width 179 height 12
